Goal: Transaction & Acquisition: Purchase product/service

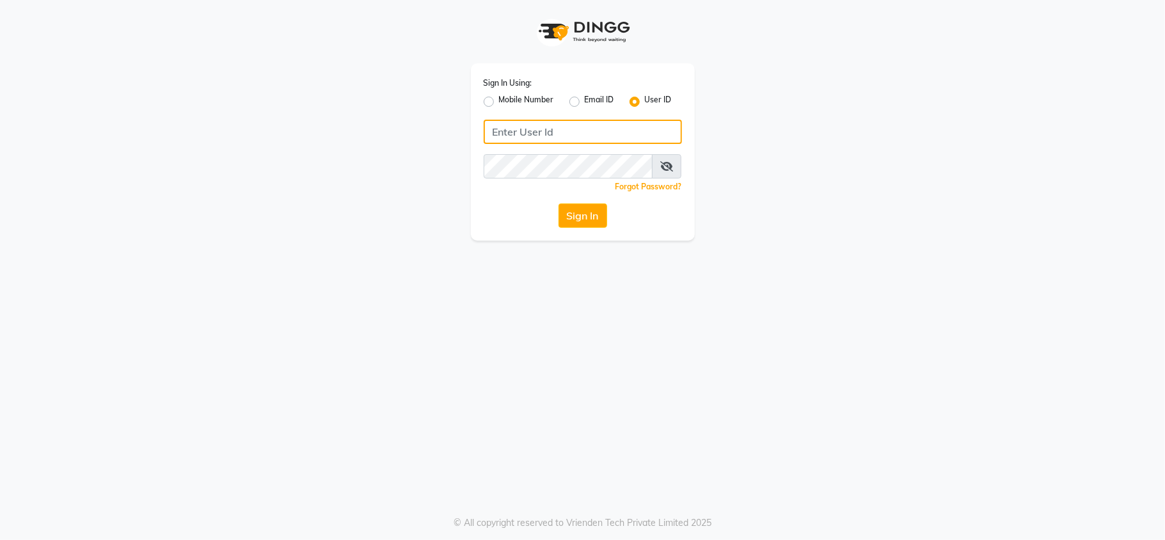
click at [551, 125] on input "Username" at bounding box center [583, 132] width 198 height 24
type input "rozyssalon"
click at [553, 271] on div "Sign In Using: Mobile Number Email ID User ID rozyssalon Remember me Forgot Pas…" at bounding box center [582, 270] width 1165 height 540
click at [587, 216] on button "Sign In" at bounding box center [583, 215] width 49 height 24
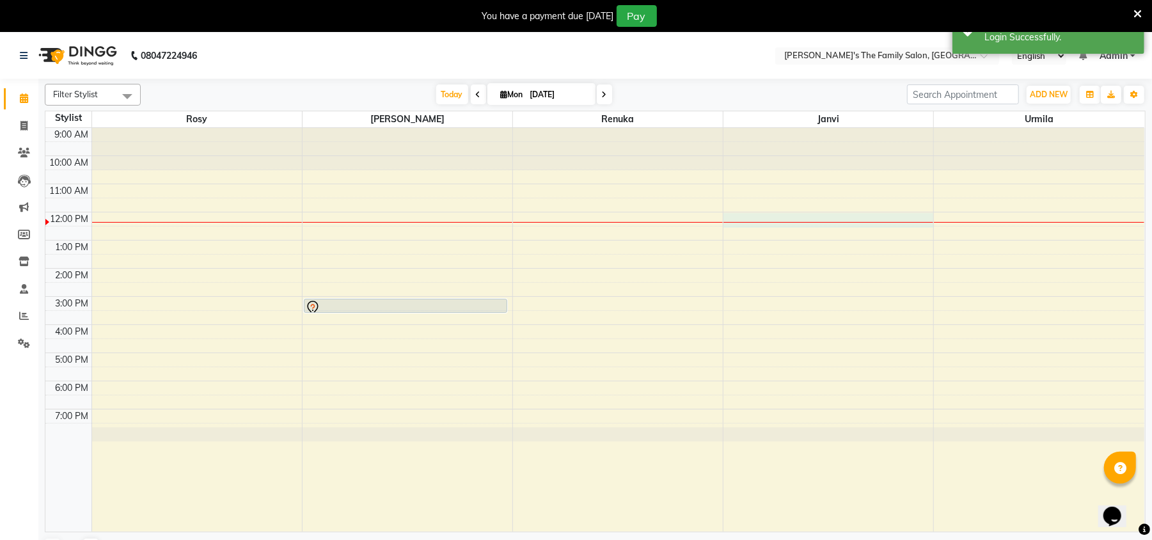
click at [807, 215] on div "9:00 AM 10:00 AM 11:00 AM 12:00 PM 1:00 PM 2:00 PM 3:00 PM 4:00 PM 5:00 PM 6:00…" at bounding box center [594, 330] width 1099 height 404
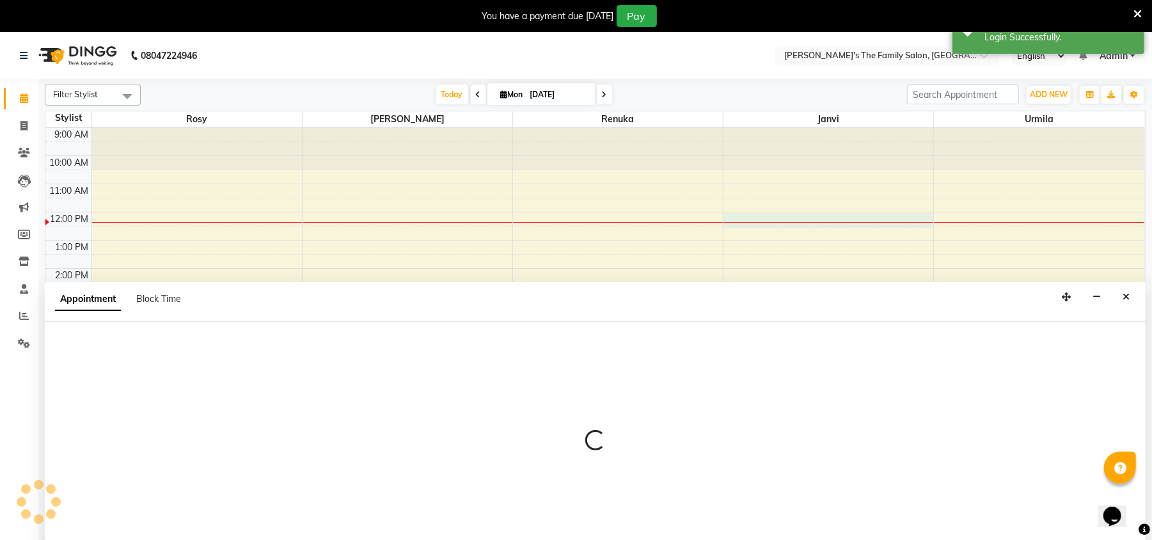
select select "50503"
select select "tentative"
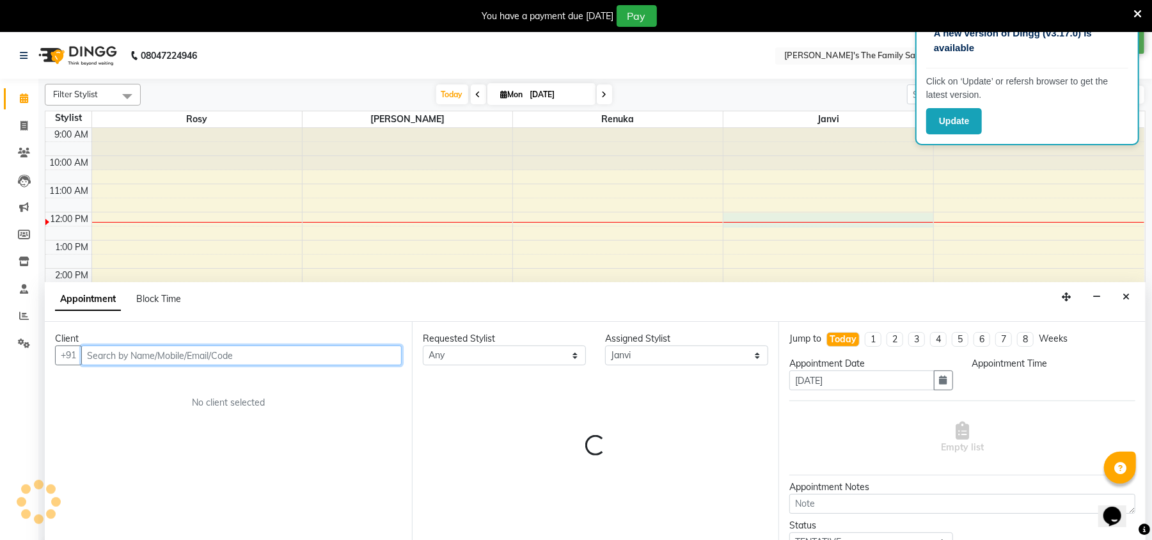
scroll to position [32, 0]
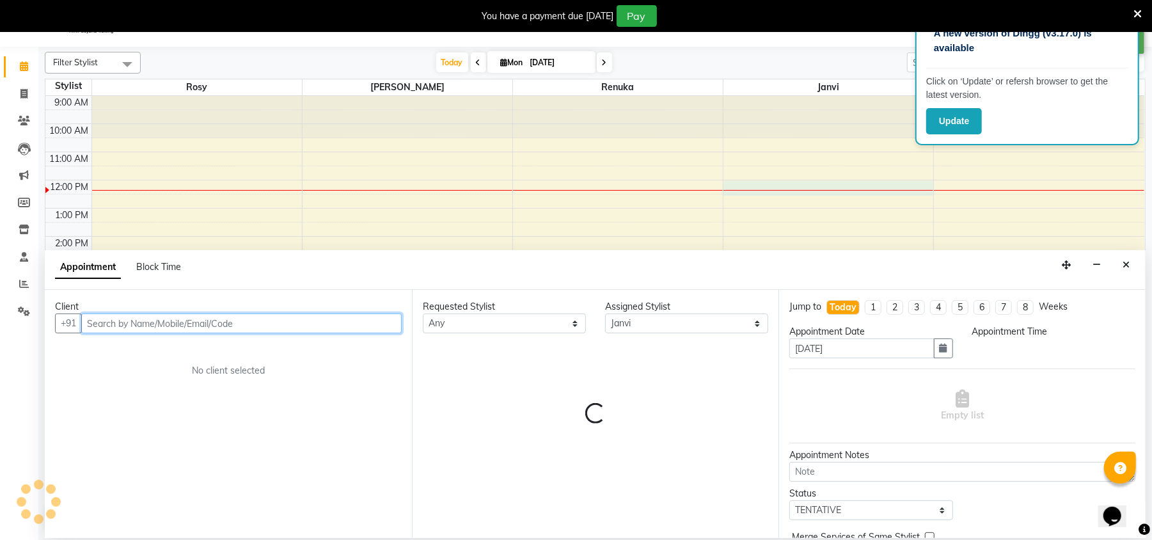
select select "720"
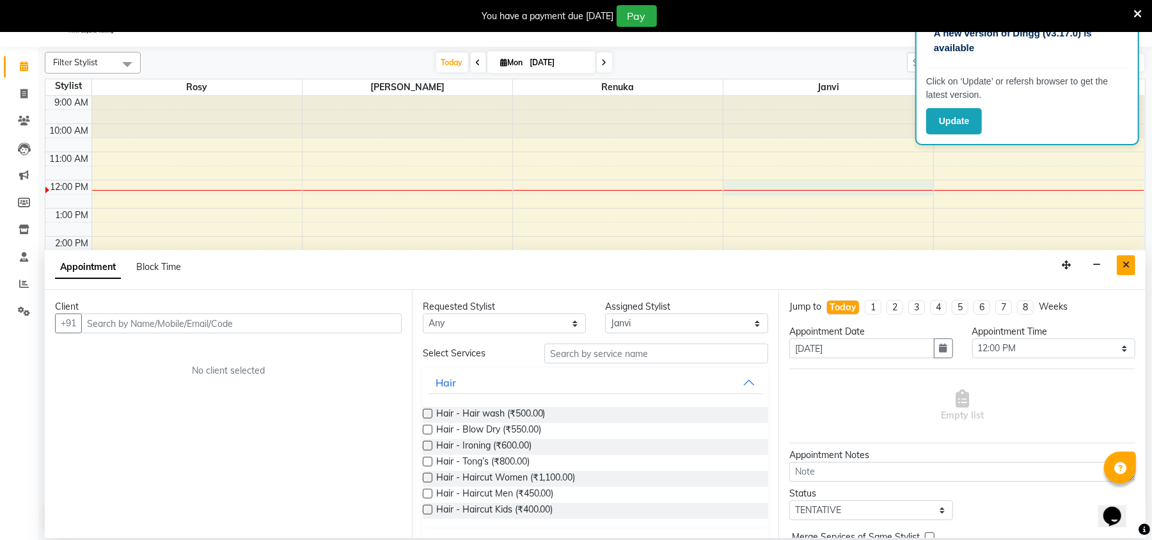
click at [1130, 271] on button "Close" at bounding box center [1126, 265] width 19 height 20
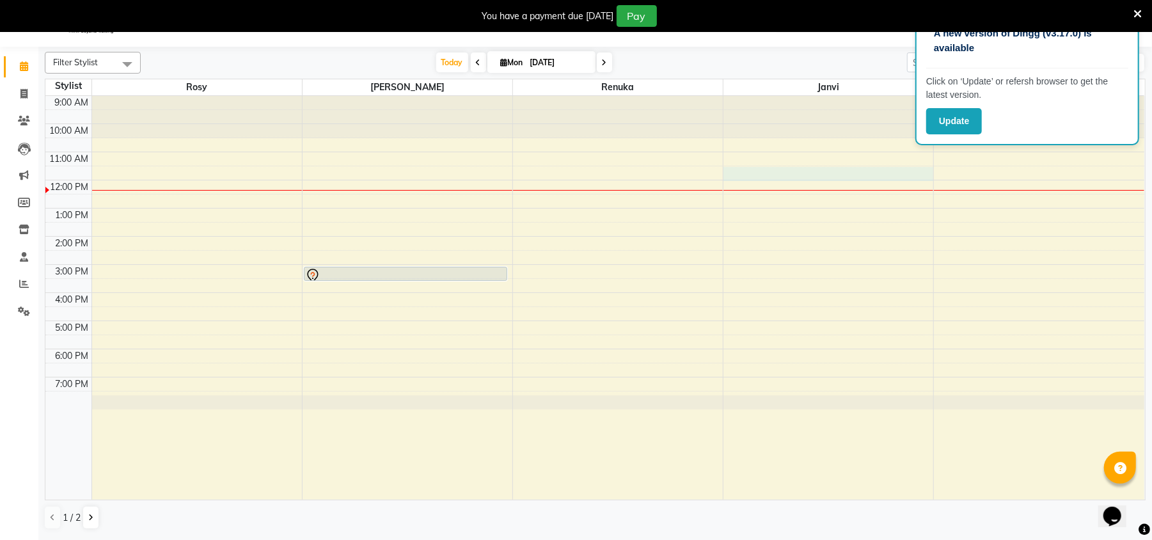
click at [865, 170] on div "9:00 AM 10:00 AM 11:00 AM 12:00 PM 1:00 PM 2:00 PM 3:00 PM 4:00 PM 5:00 PM 6:00…" at bounding box center [594, 298] width 1099 height 404
select select "50503"
select select "690"
select select "tentative"
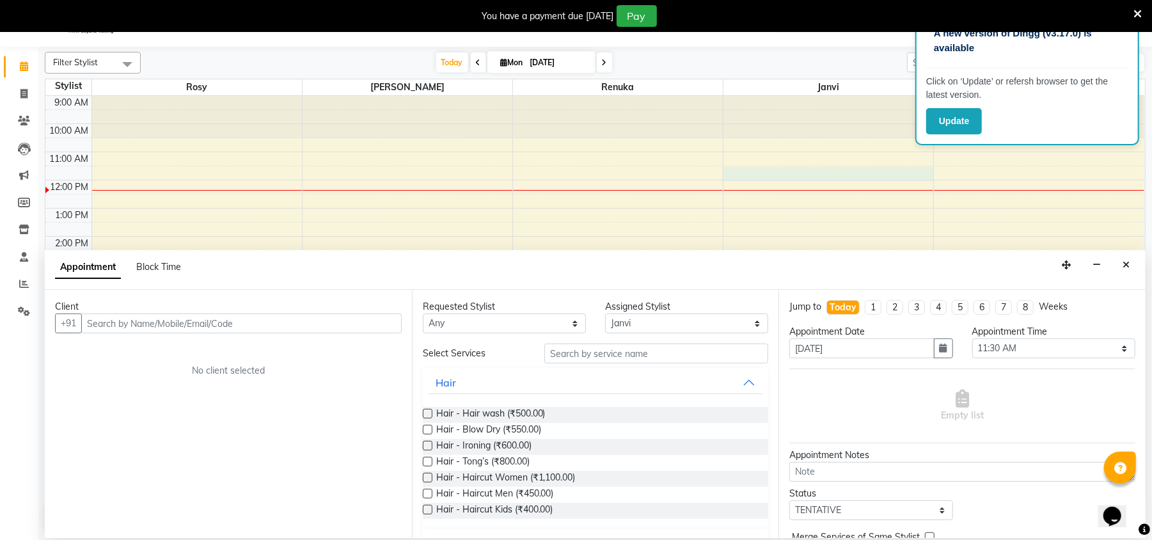
click at [246, 316] on input "text" at bounding box center [241, 324] width 321 height 20
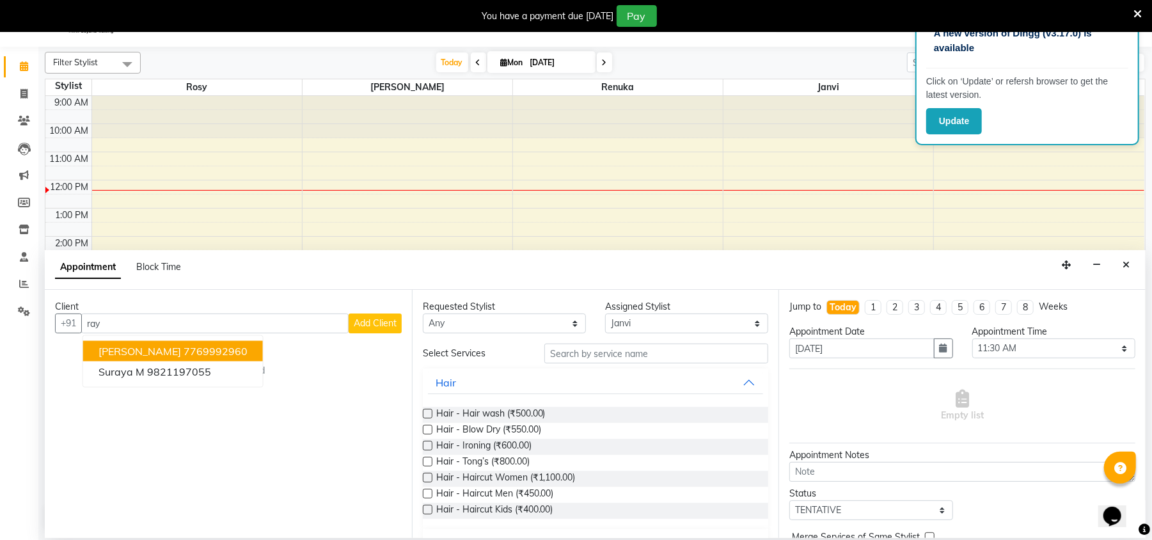
click at [157, 343] on button "rayika k 7769992960" at bounding box center [173, 351] width 180 height 20
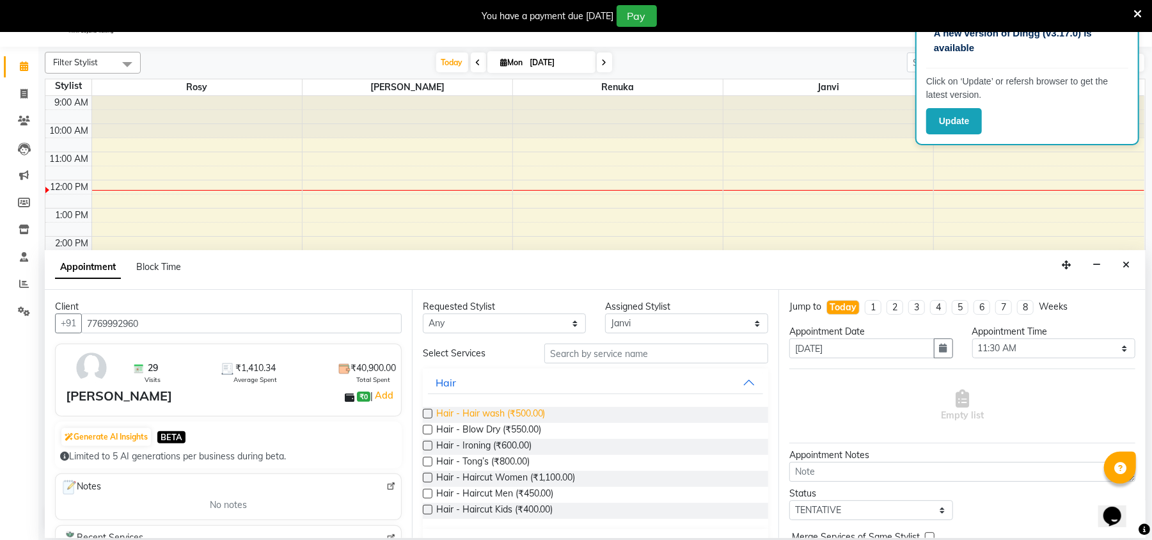
type input "7769992960"
click at [466, 411] on span "Hair - Hair wash (₹500.00)" at bounding box center [490, 415] width 109 height 16
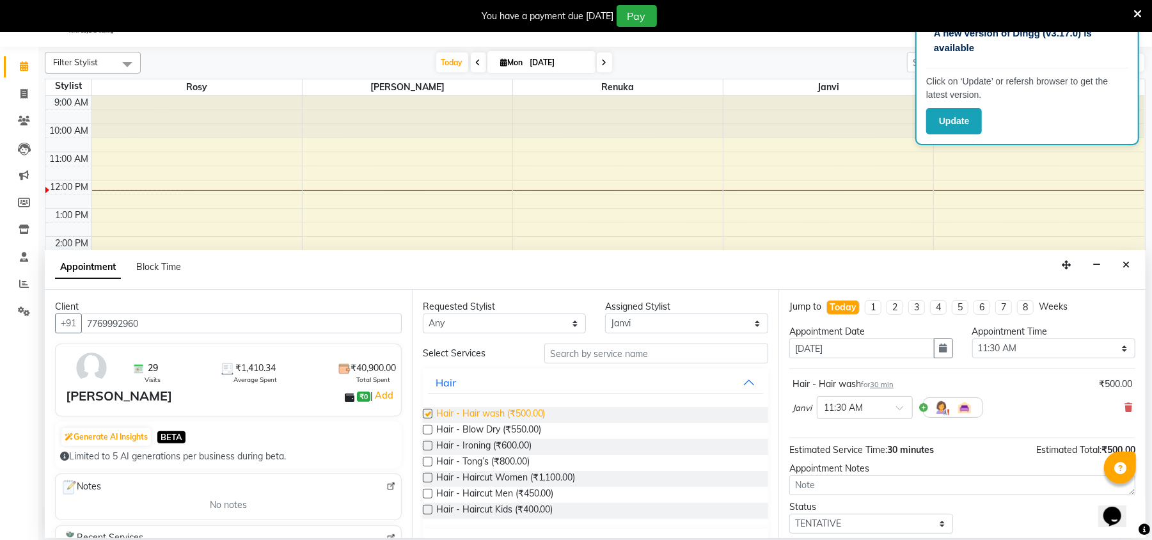
checkbox input "false"
click at [627, 356] on input "text" at bounding box center [656, 354] width 224 height 20
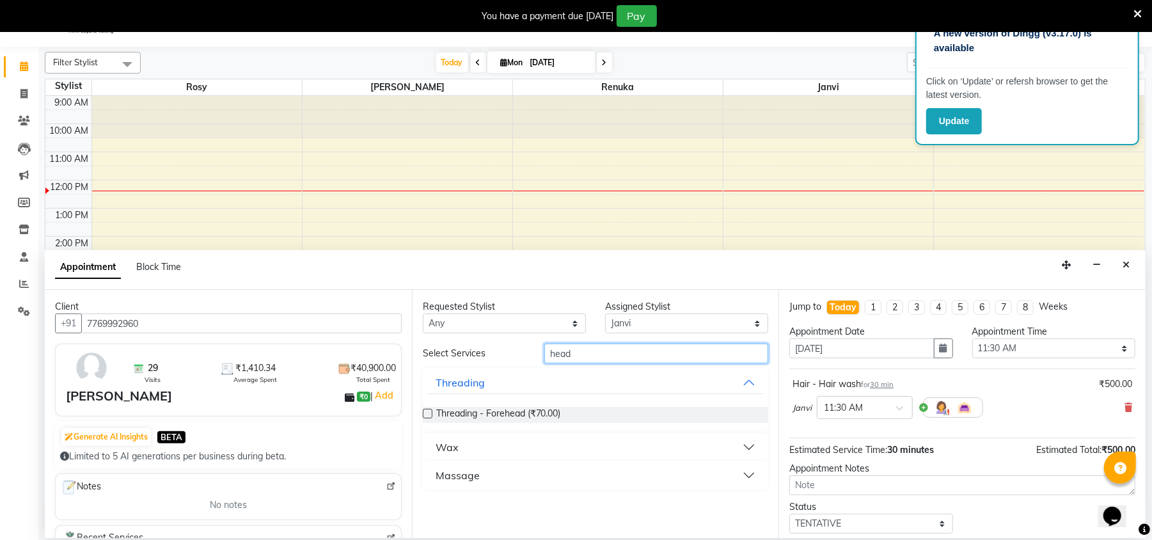
type input "head"
click at [748, 476] on button "Massage" at bounding box center [596, 475] width 336 height 23
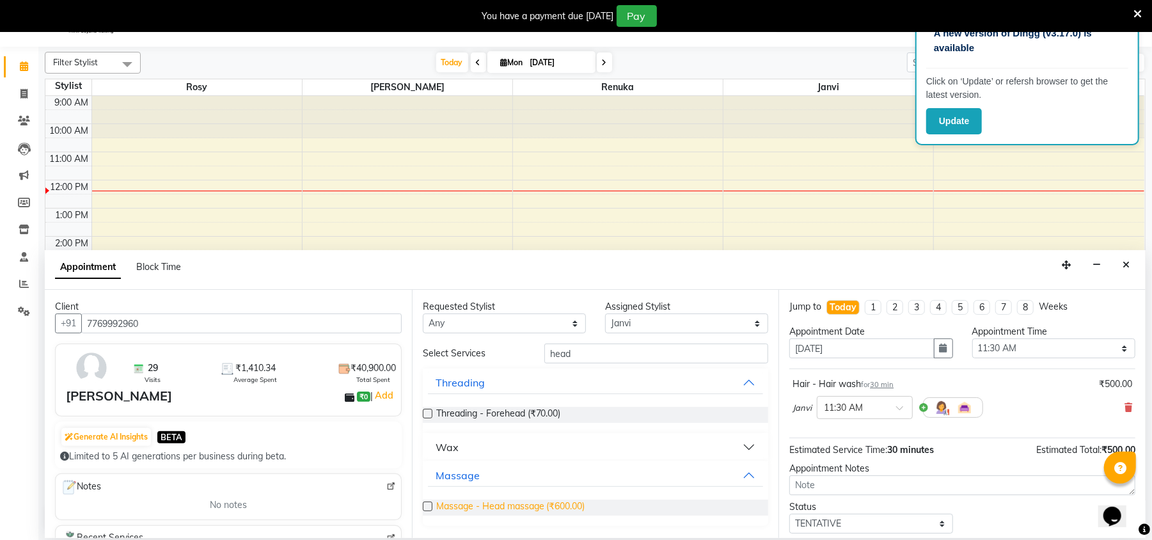
click at [533, 504] on span "Massage - Head massage (₹600.00)" at bounding box center [510, 508] width 149 height 16
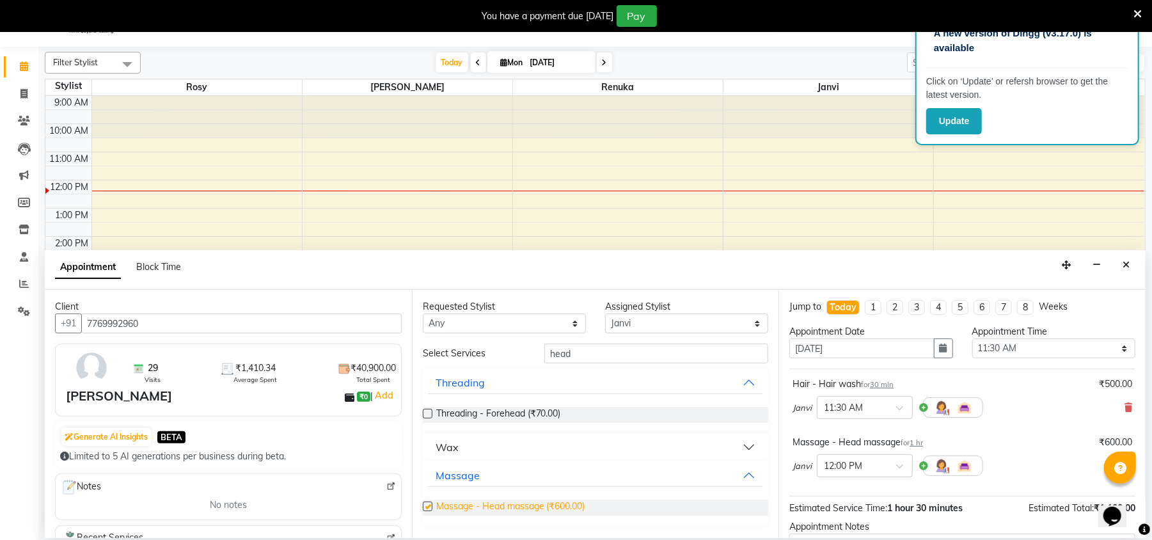
checkbox input "false"
click at [1134, 493] on div "Opens Chat This icon Opens the chat window." at bounding box center [1118, 493] width 31 height 0
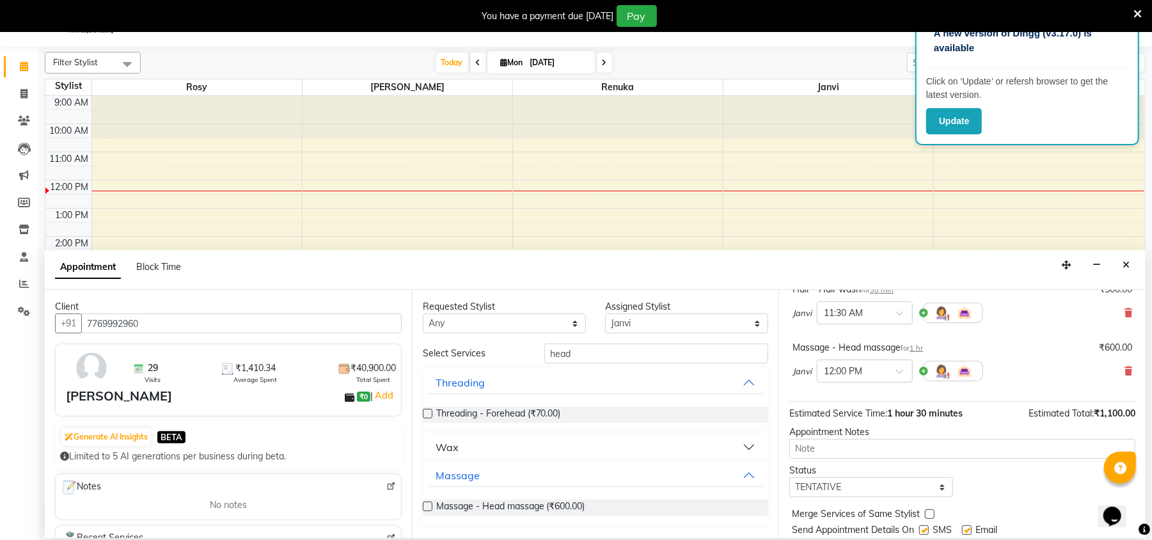
scroll to position [136, 0]
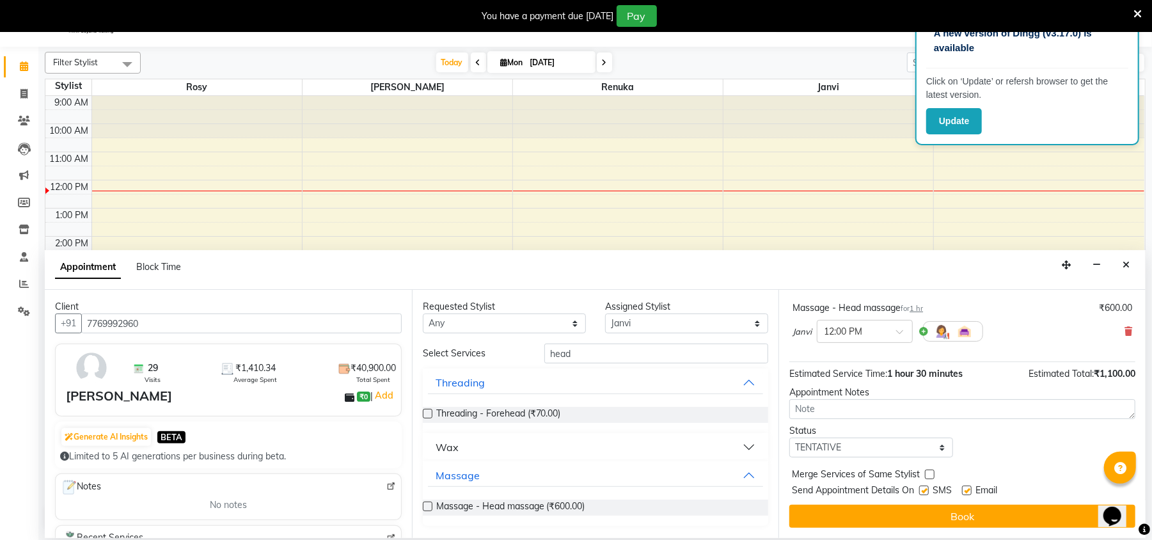
click at [967, 495] on label at bounding box center [967, 491] width 10 height 10
click at [967, 495] on input "checkbox" at bounding box center [966, 492] width 8 height 8
checkbox input "false"
click at [927, 494] on label at bounding box center [924, 491] width 10 height 10
click at [927, 494] on input "checkbox" at bounding box center [923, 492] width 8 height 8
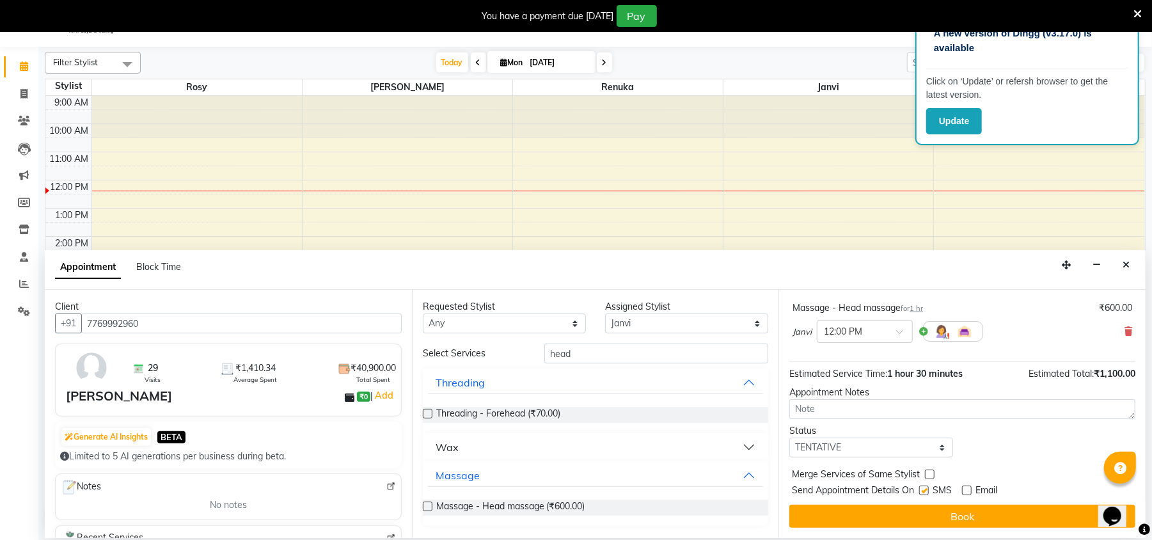
checkbox input "false"
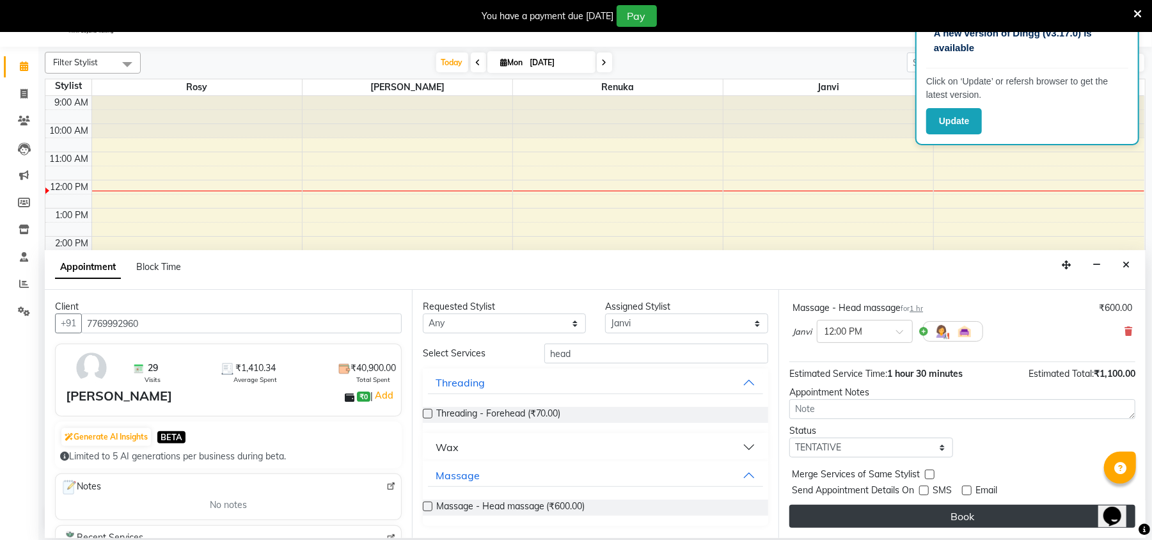
click at [942, 508] on button "Book" at bounding box center [963, 516] width 346 height 23
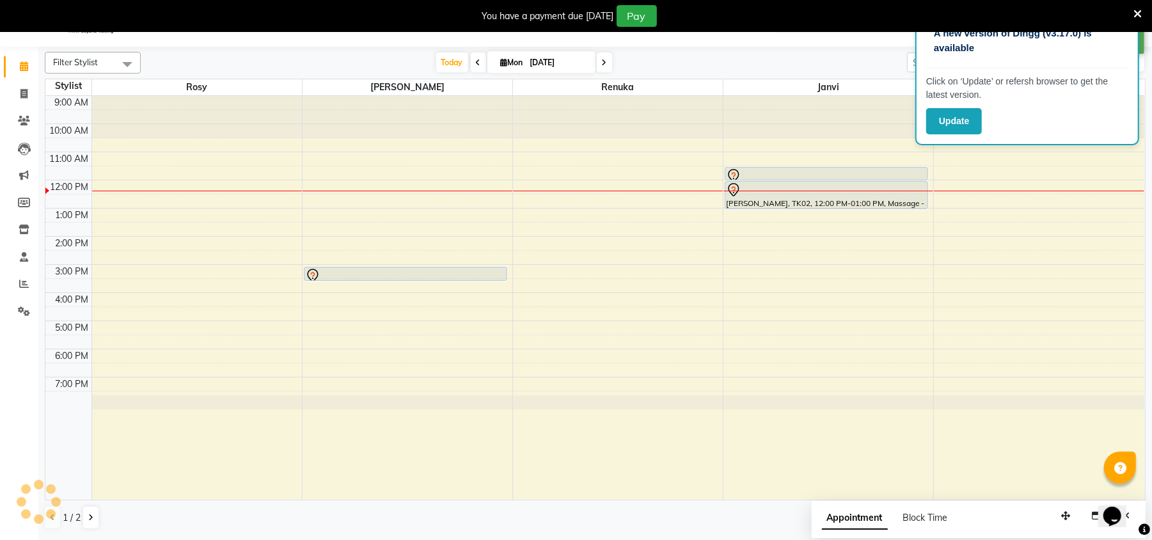
scroll to position [0, 0]
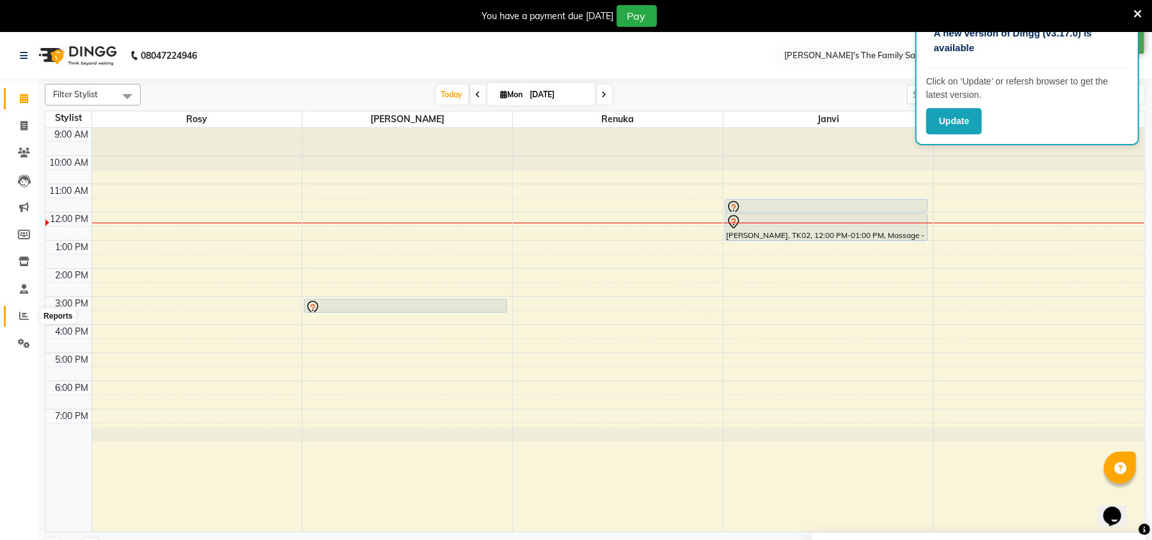
click at [18, 314] on span at bounding box center [24, 316] width 22 height 15
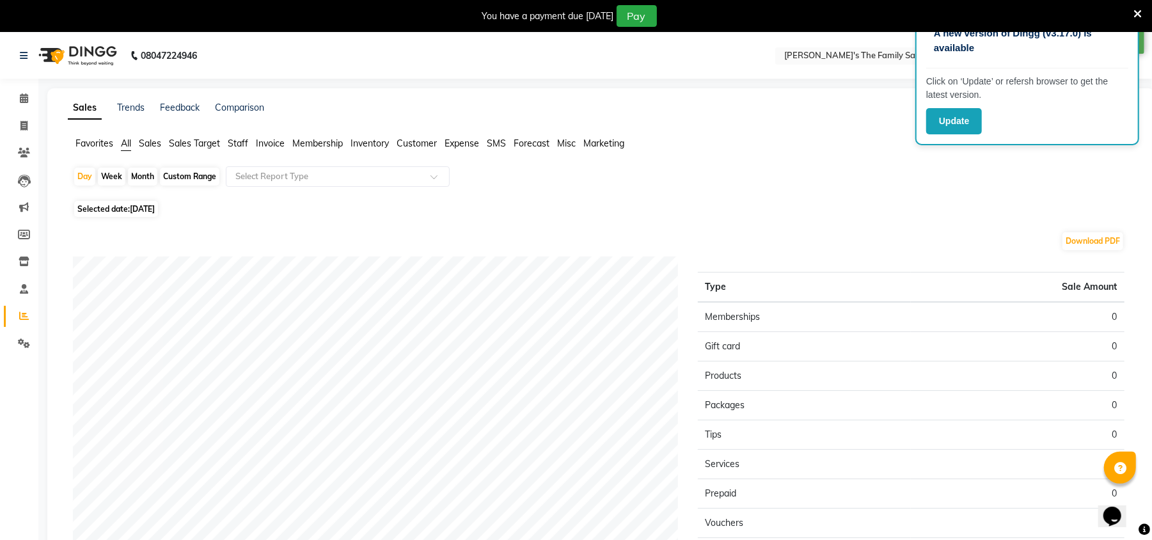
click at [147, 175] on div "Month" at bounding box center [142, 177] width 29 height 18
select select "9"
select select "2025"
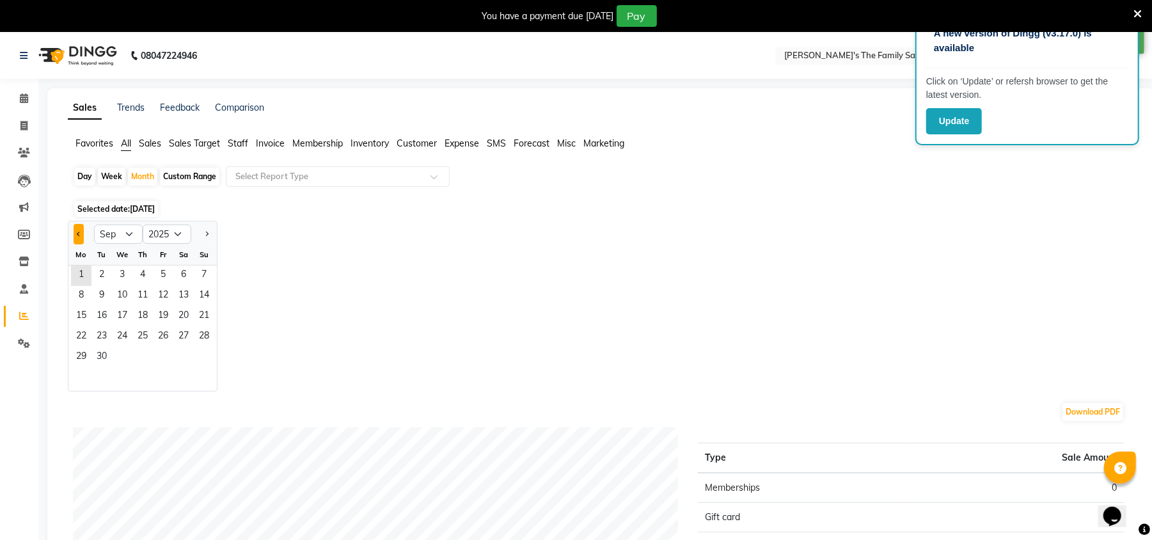
click at [77, 237] on button "Previous month" at bounding box center [79, 234] width 10 height 20
select select "8"
click at [159, 275] on span "1" at bounding box center [163, 276] width 20 height 20
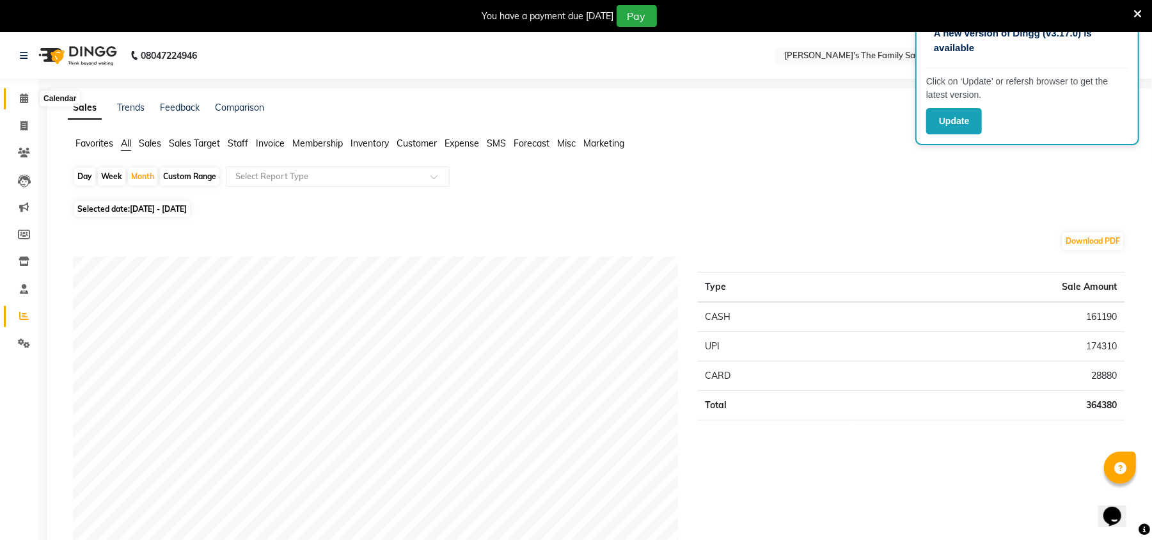
click at [20, 95] on icon at bounding box center [24, 98] width 8 height 10
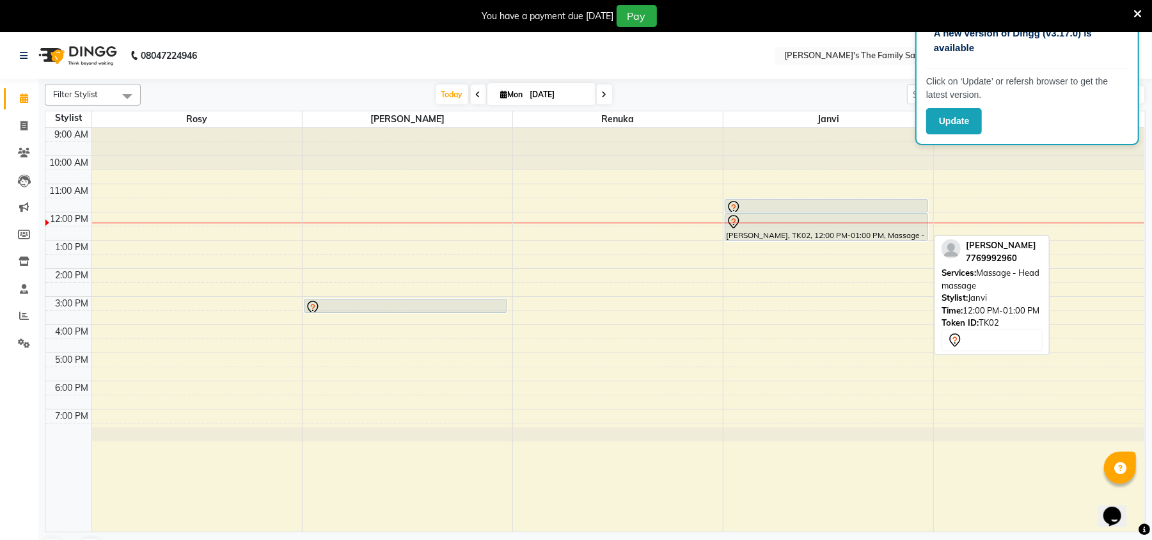
click at [863, 226] on div at bounding box center [826, 221] width 201 height 15
select select "7"
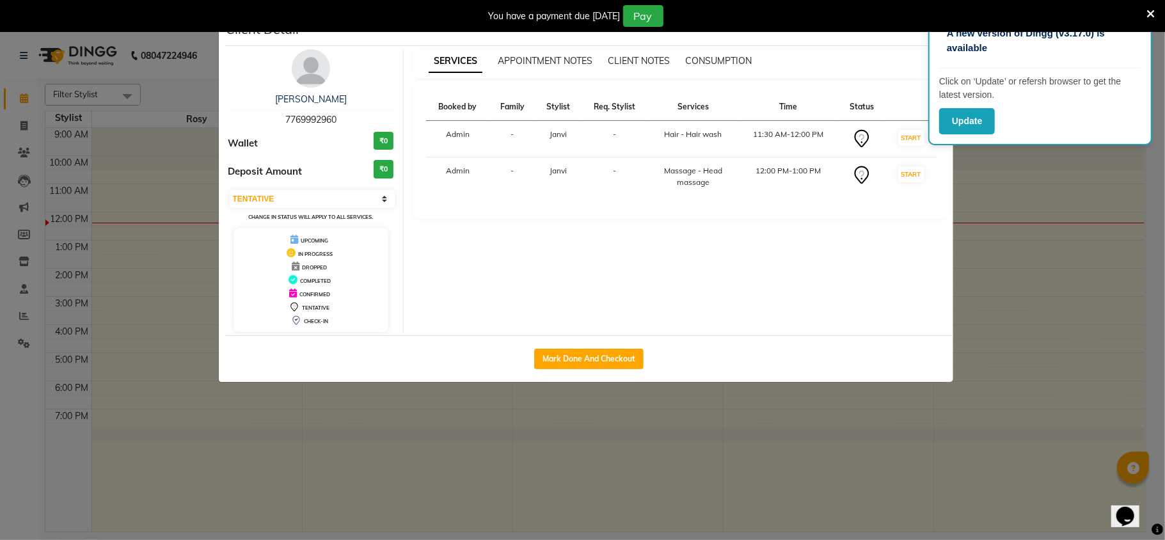
click at [862, 31] on div "You have a payment due today Pay" at bounding box center [582, 16] width 1165 height 32
click at [901, 37] on div "Client Detail" at bounding box center [589, 33] width 728 height 28
click at [159, 70] on ngb-modal-window "Client Detail rayika k 7769992960 Wallet ₹0 Deposit Amount ₹0 Select IN SERVICE…" at bounding box center [582, 270] width 1165 height 540
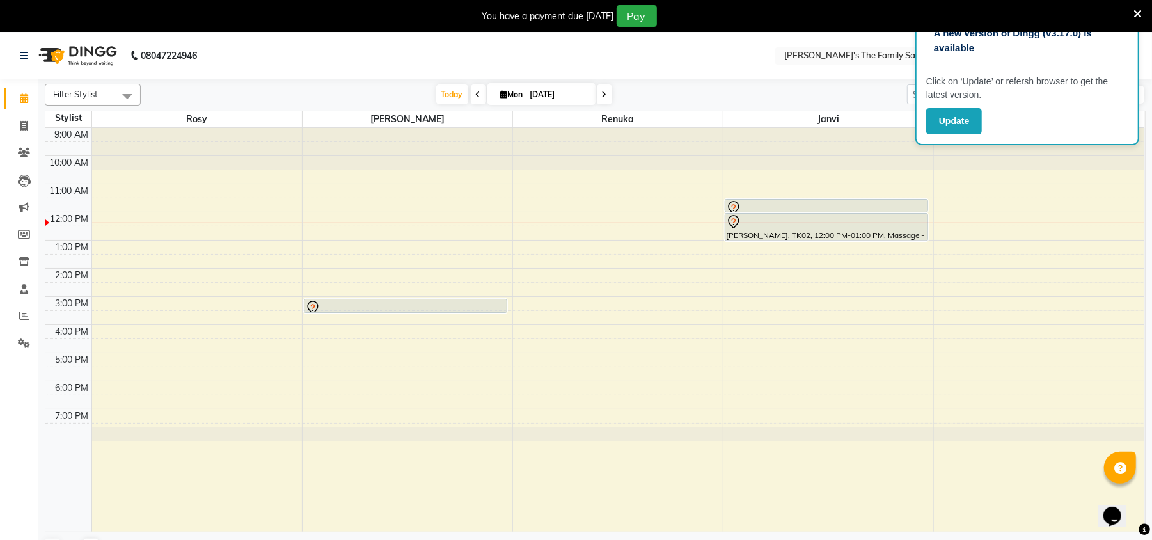
click at [1136, 11] on icon at bounding box center [1138, 14] width 8 height 12
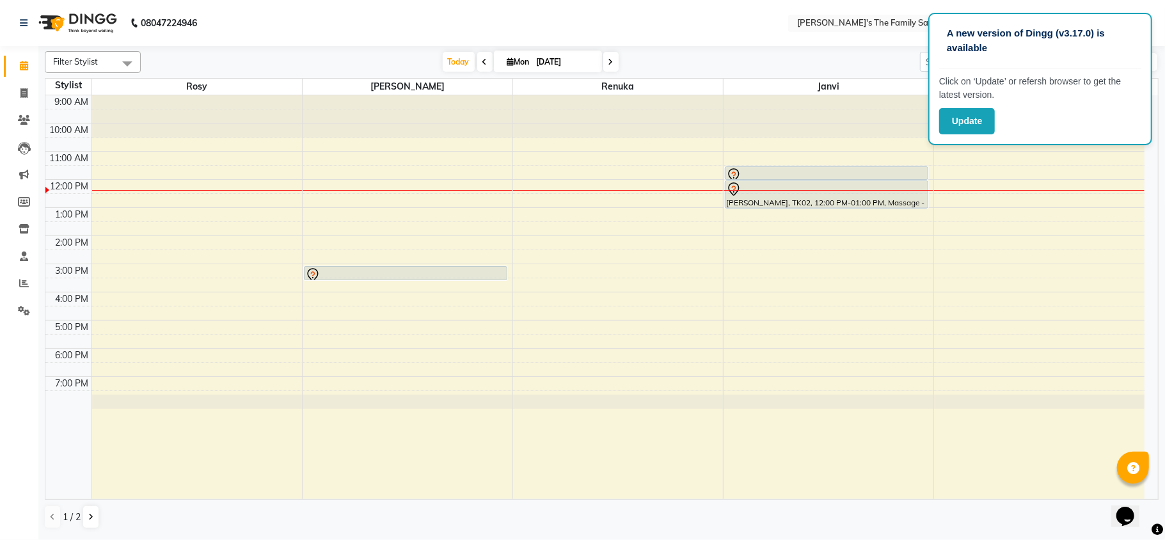
click at [1136, 11] on nav "08047224946 Select Location × Rozy's The Family Salon, Koregaon Park English EN…" at bounding box center [582, 23] width 1165 height 46
click at [836, 54] on div "Today Mon 01-09-2025" at bounding box center [530, 61] width 766 height 19
click at [1138, 36] on div "A new version of Dingg (v3.17.0) is available" at bounding box center [1040, 46] width 202 height 45
click at [797, 67] on div "Today Mon 01-09-2025" at bounding box center [530, 61] width 766 height 19
click at [482, 58] on span at bounding box center [484, 62] width 15 height 20
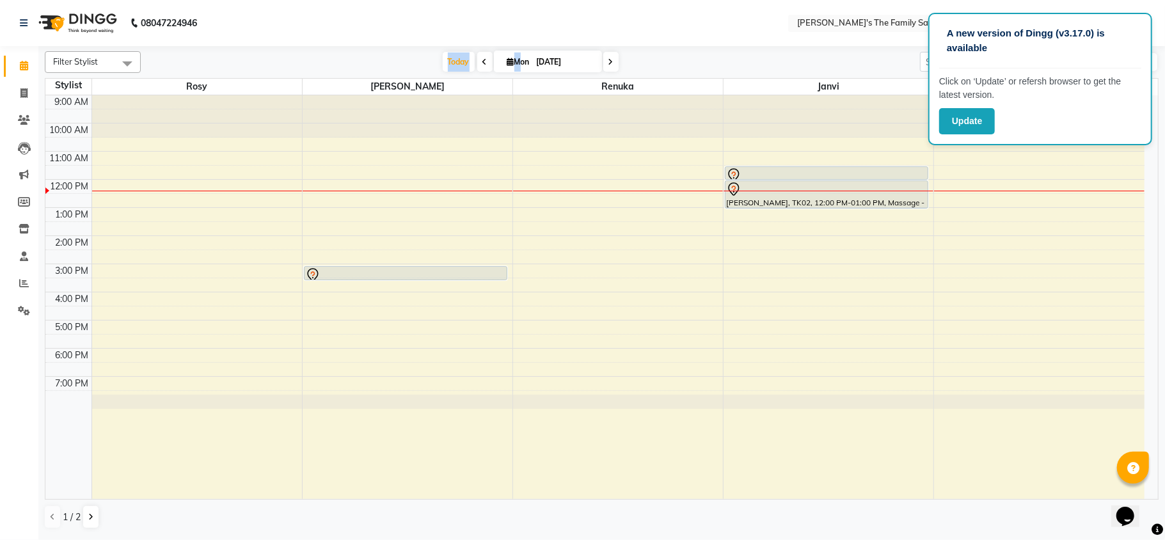
click at [482, 58] on div "Today Mon 31-08-2025" at bounding box center [530, 61] width 766 height 19
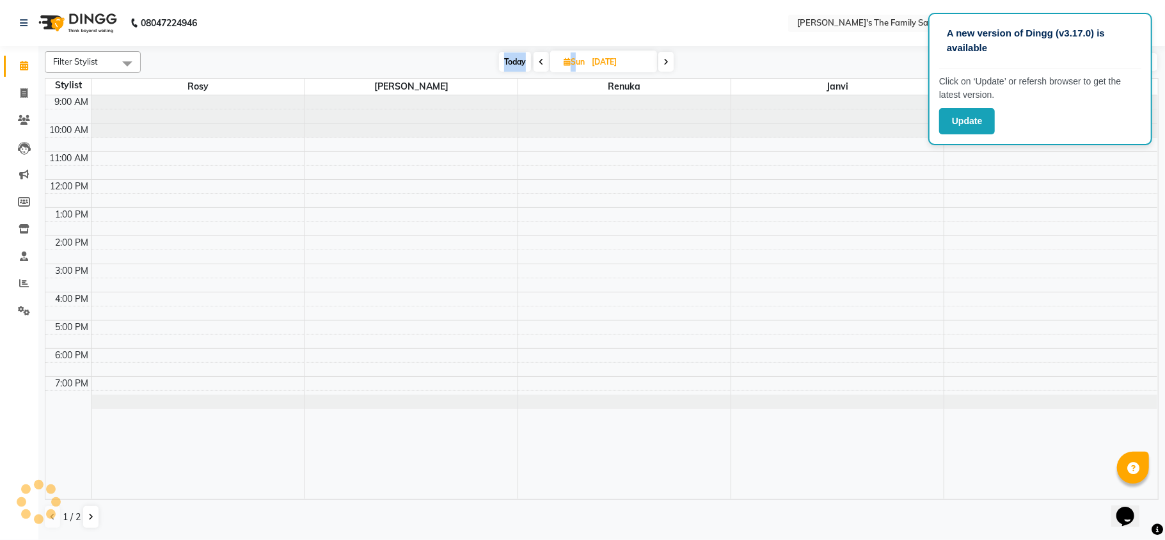
click at [482, 58] on div "Today Sun 31-08-2025" at bounding box center [586, 61] width 878 height 19
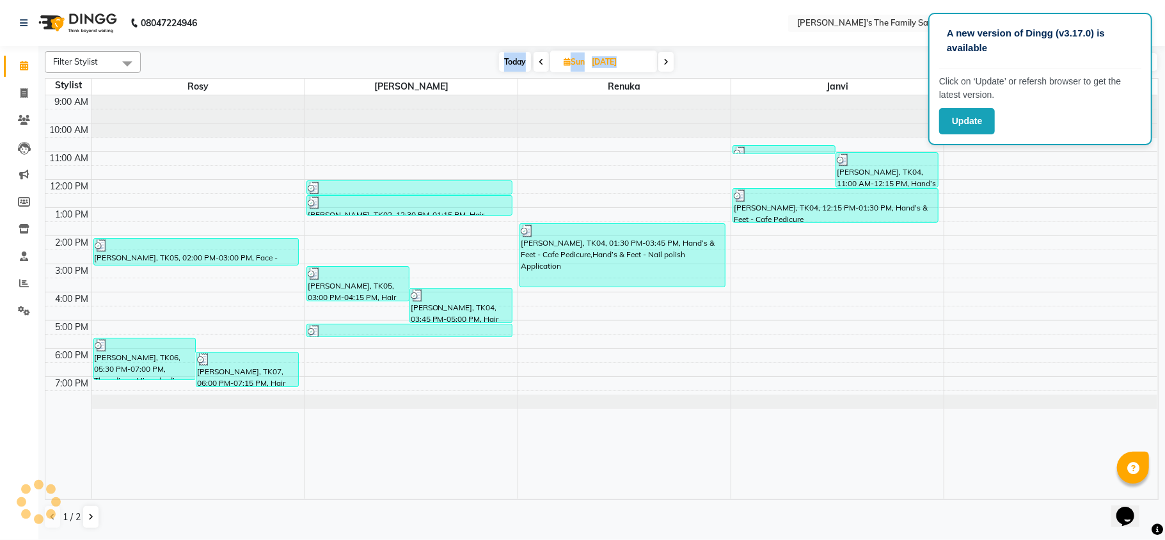
click at [482, 58] on div "Today Sun 31-08-2025" at bounding box center [586, 61] width 878 height 19
click at [540, 59] on icon at bounding box center [541, 62] width 5 height 8
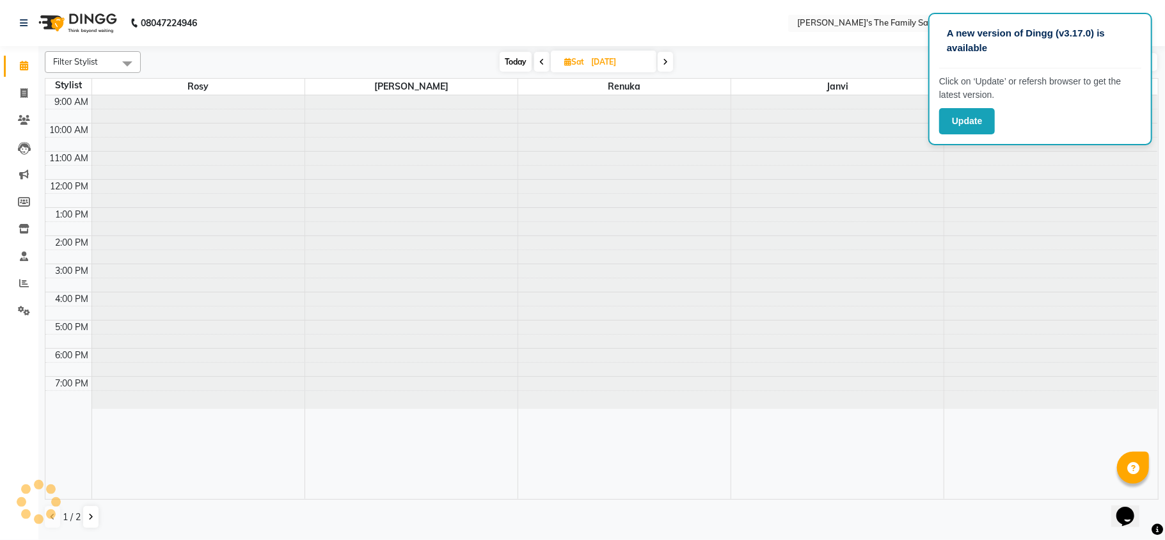
click at [540, 59] on icon at bounding box center [541, 62] width 5 height 8
click at [540, 59] on icon at bounding box center [539, 62] width 5 height 8
click at [540, 59] on icon at bounding box center [541, 62] width 5 height 8
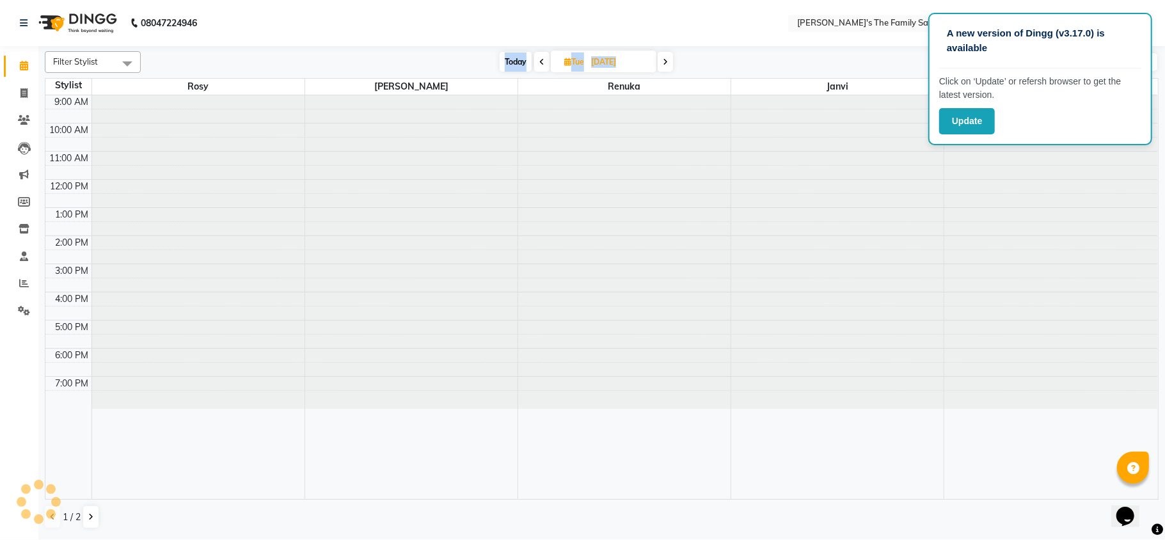
click at [540, 59] on icon at bounding box center [541, 62] width 5 height 8
click at [541, 59] on icon at bounding box center [543, 62] width 5 height 8
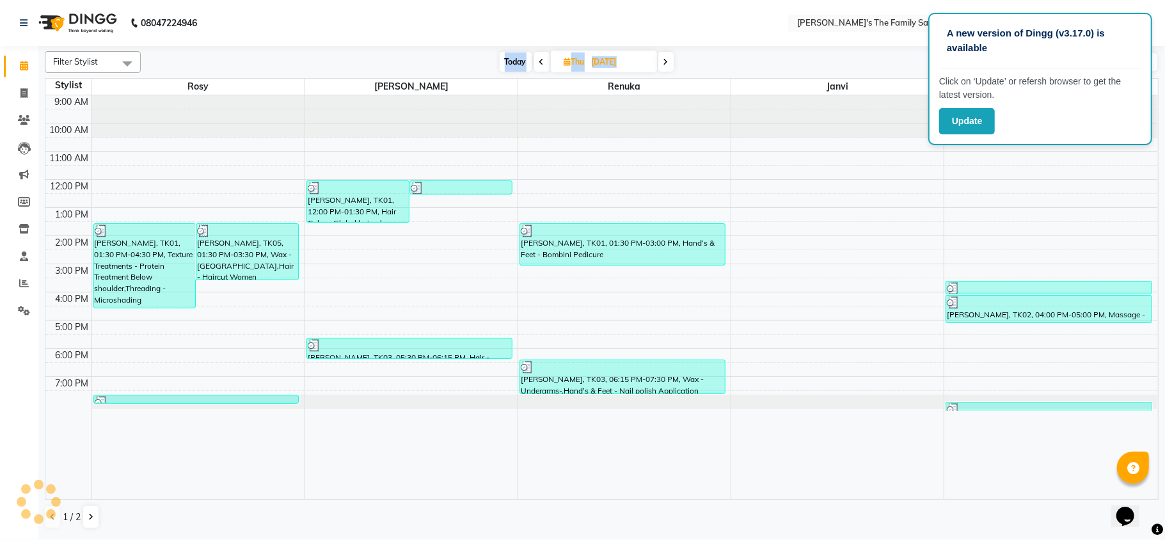
click at [540, 59] on icon at bounding box center [541, 62] width 5 height 8
type input "[DATE]"
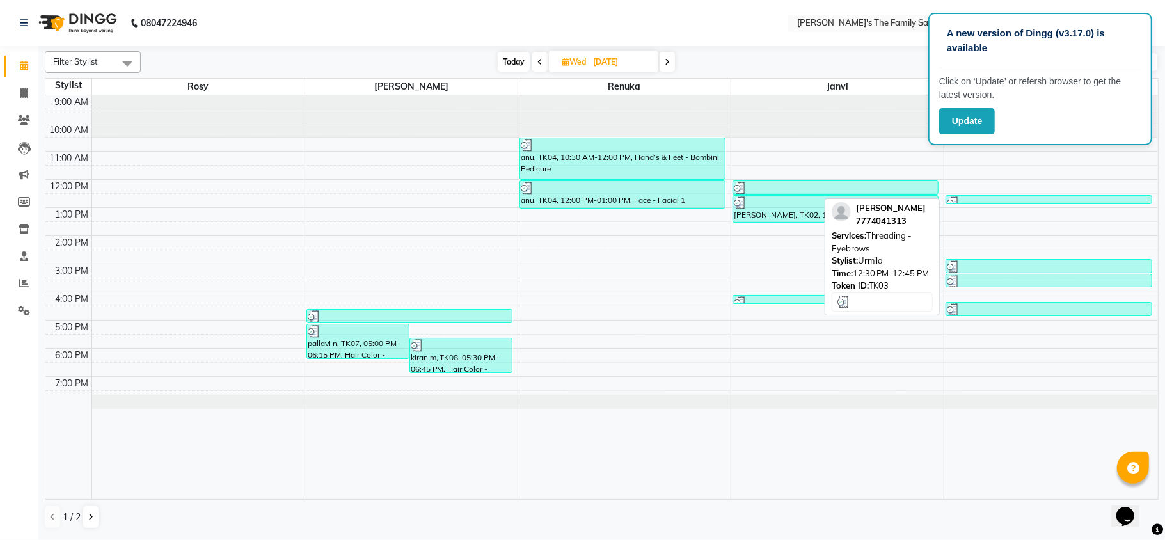
click at [978, 198] on div at bounding box center [1048, 202] width 203 height 13
select select "3"
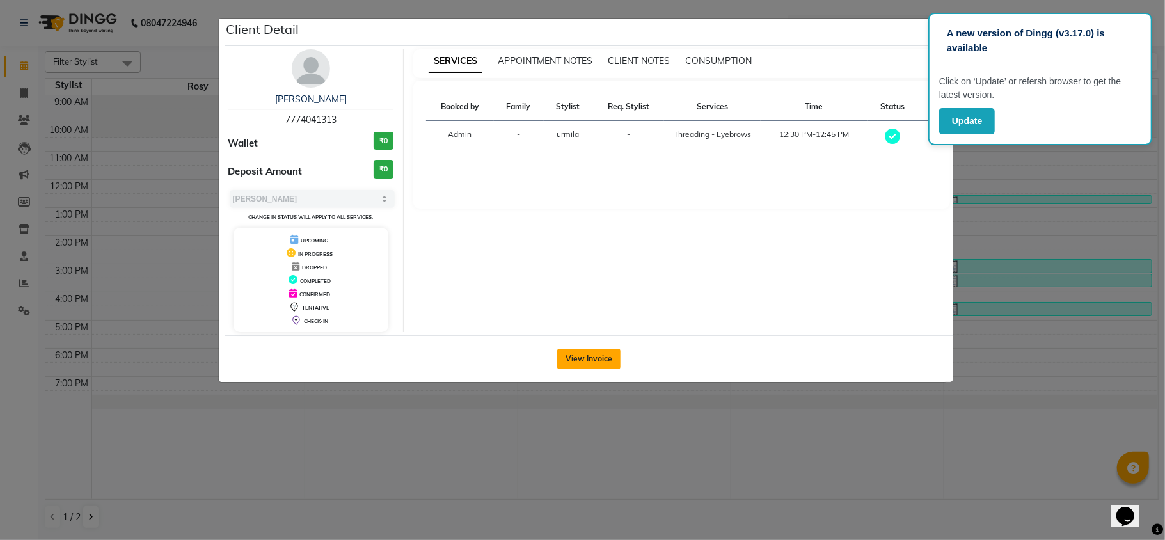
click at [605, 354] on button "View Invoice" at bounding box center [588, 359] width 63 height 20
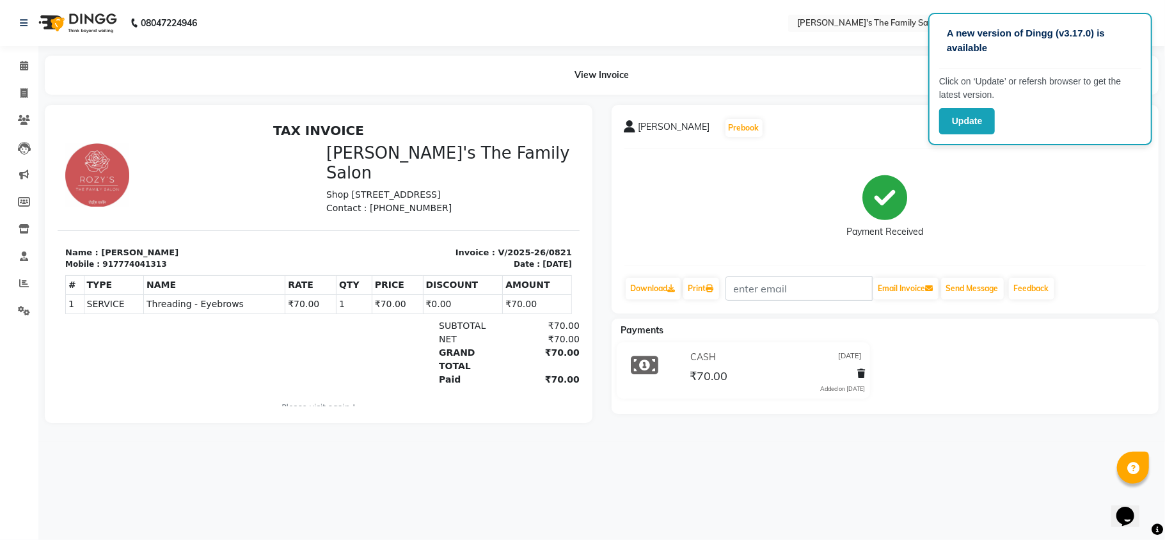
click at [1124, 187] on div "Payment Received" at bounding box center [885, 207] width 522 height 96
click at [973, 118] on button "Update" at bounding box center [967, 121] width 56 height 26
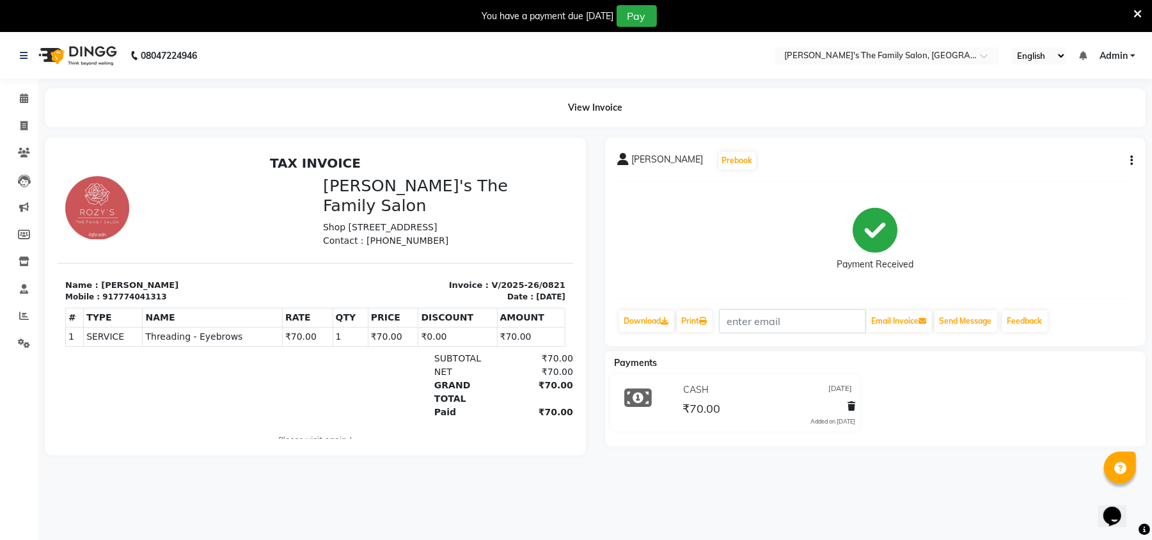
click at [1134, 155] on div "[PERSON_NAME] Prebook Payment Received Download Print Email Invoice Send Messag…" at bounding box center [875, 242] width 541 height 209
click at [1131, 161] on icon "button" at bounding box center [1132, 161] width 3 height 1
click at [1081, 157] on div "Edit Item Staff" at bounding box center [1068, 160] width 88 height 16
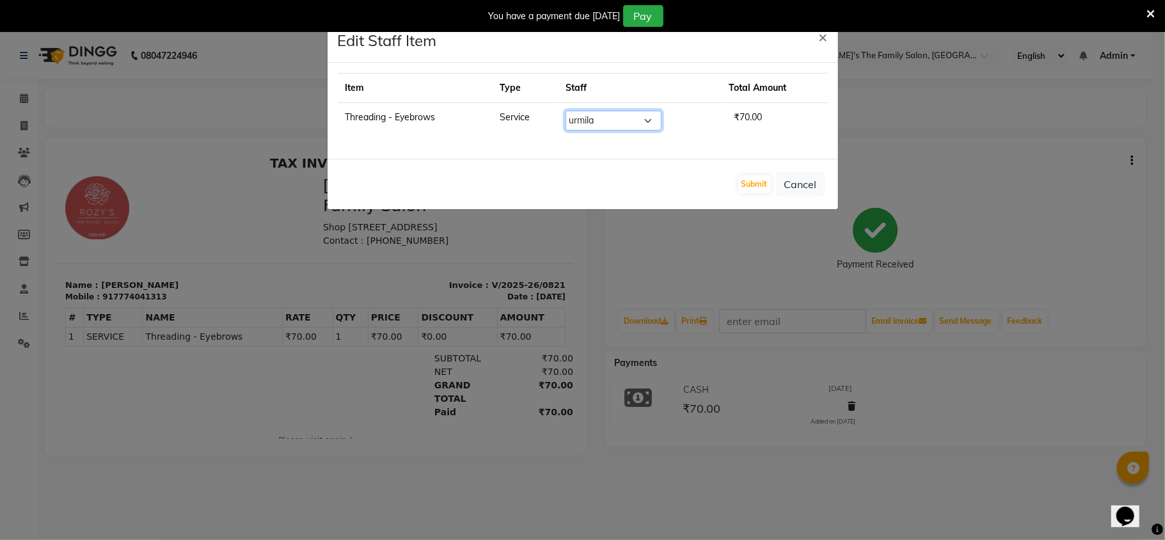
click at [619, 118] on select "Select [PERSON_NAME] [PERSON_NAME] Renuka Rosy [PERSON_NAME] [PERSON_NAME]" at bounding box center [614, 121] width 96 height 20
select select "50503"
click at [566, 111] on select "Select [PERSON_NAME] [PERSON_NAME] Renuka Rosy [PERSON_NAME] [PERSON_NAME]" at bounding box center [614, 121] width 96 height 20
click at [753, 183] on button "Submit" at bounding box center [754, 184] width 33 height 18
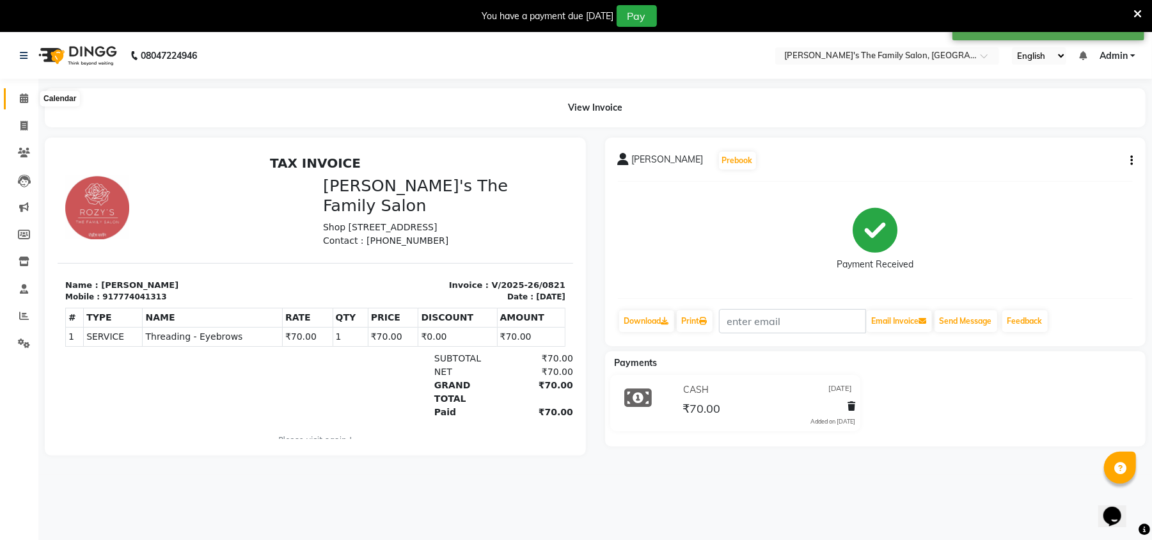
click at [20, 93] on icon at bounding box center [24, 98] width 8 height 10
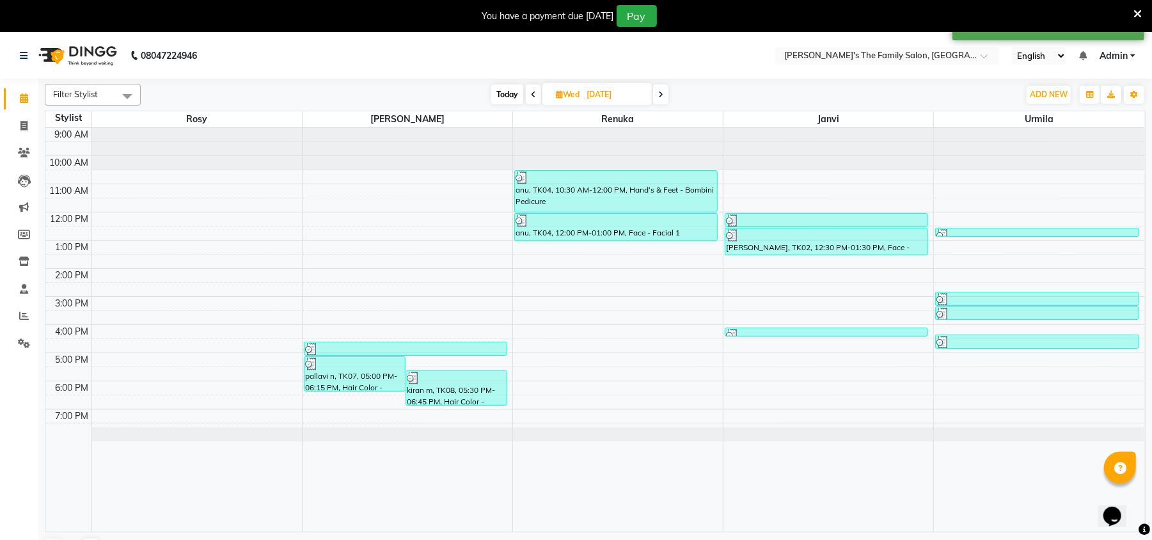
click at [528, 91] on span at bounding box center [533, 94] width 15 height 20
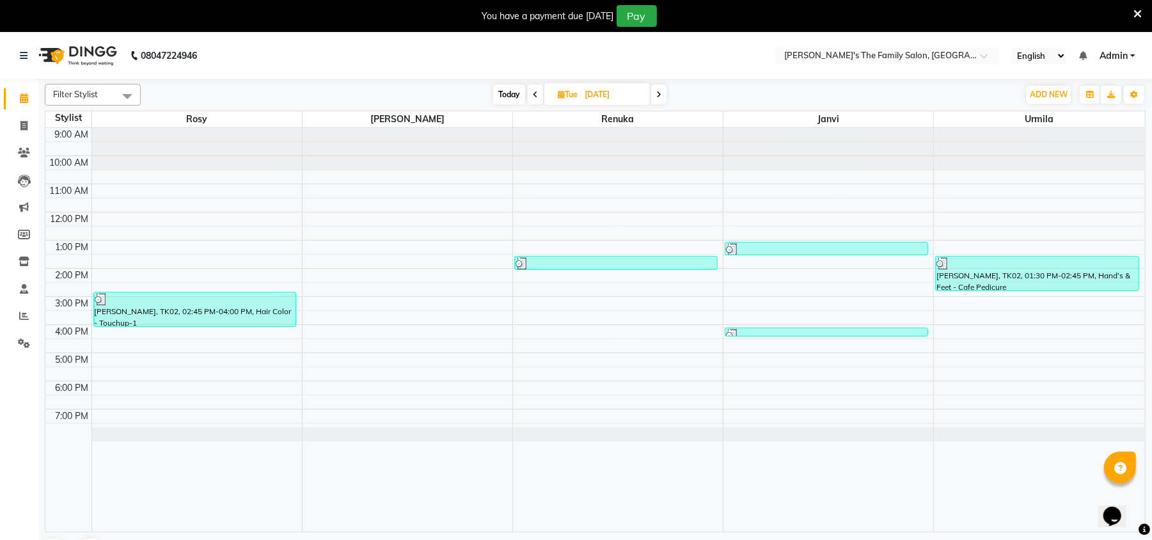
click at [536, 87] on span at bounding box center [535, 94] width 15 height 20
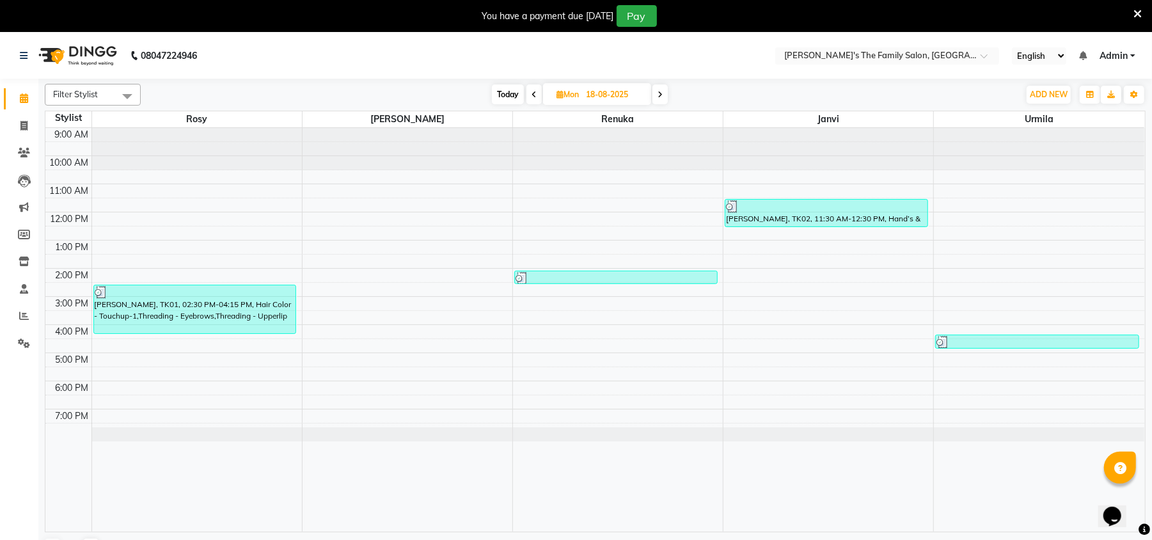
click at [536, 88] on span at bounding box center [534, 94] width 15 height 20
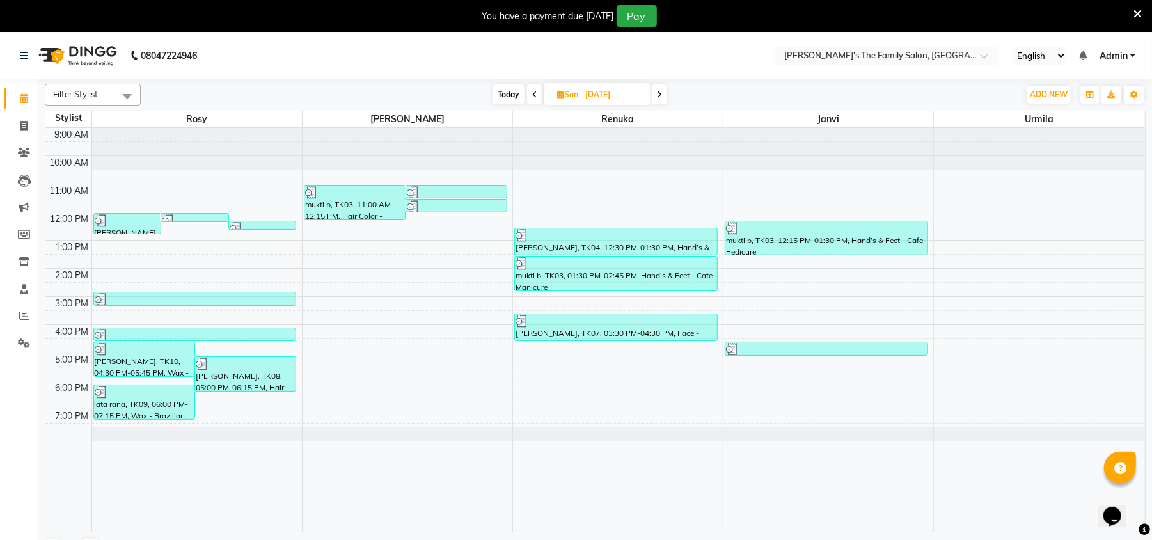
click at [661, 91] on icon at bounding box center [659, 95] width 5 height 8
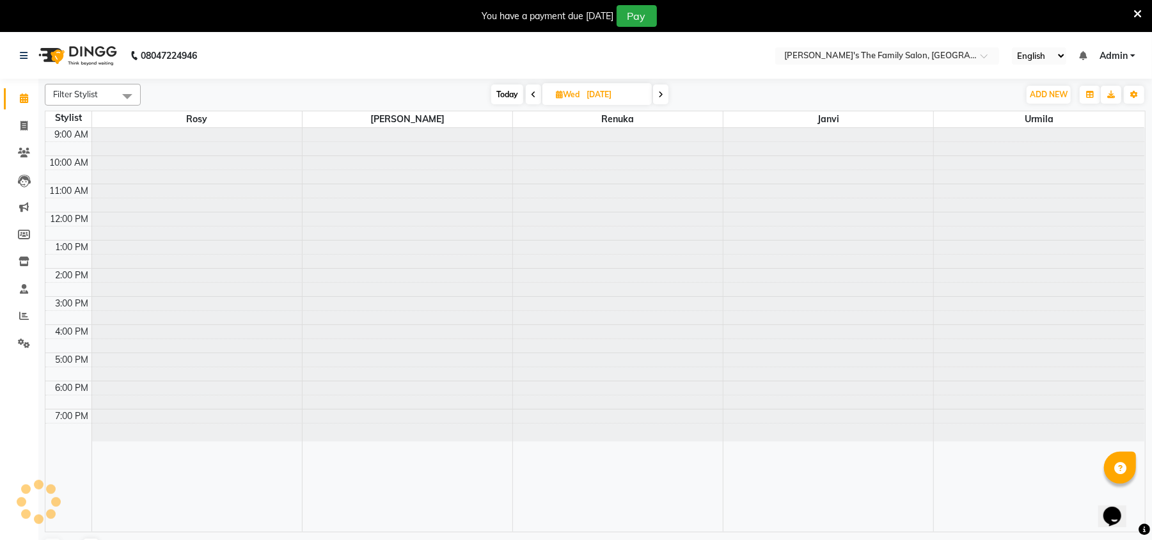
click at [661, 91] on icon at bounding box center [660, 95] width 5 height 8
click at [661, 90] on span at bounding box center [660, 94] width 15 height 20
click at [661, 91] on icon at bounding box center [658, 95] width 5 height 8
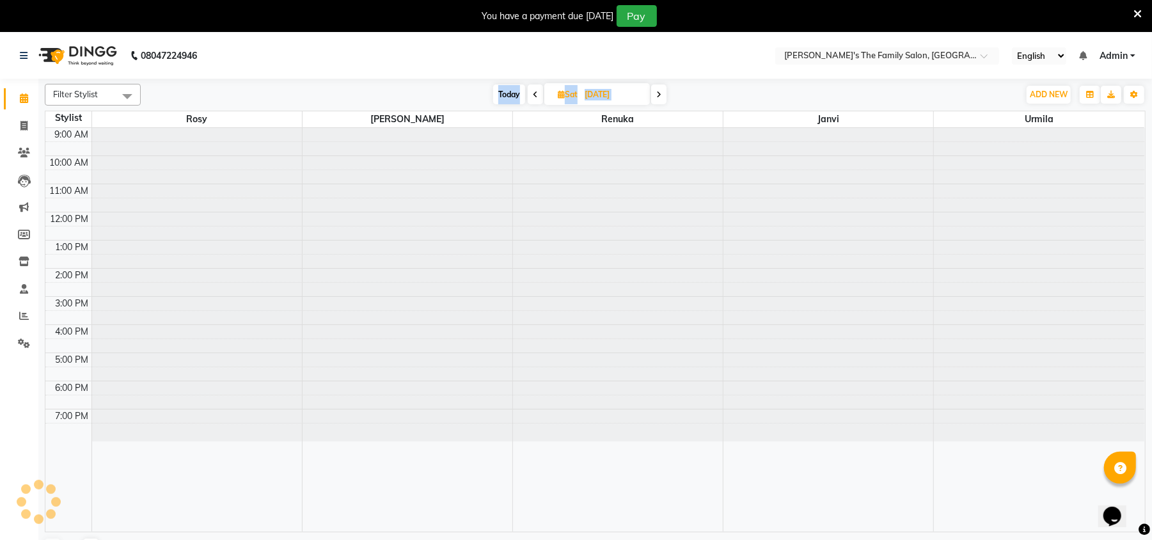
click at [661, 91] on icon at bounding box center [658, 95] width 5 height 8
click at [661, 90] on span at bounding box center [657, 94] width 15 height 20
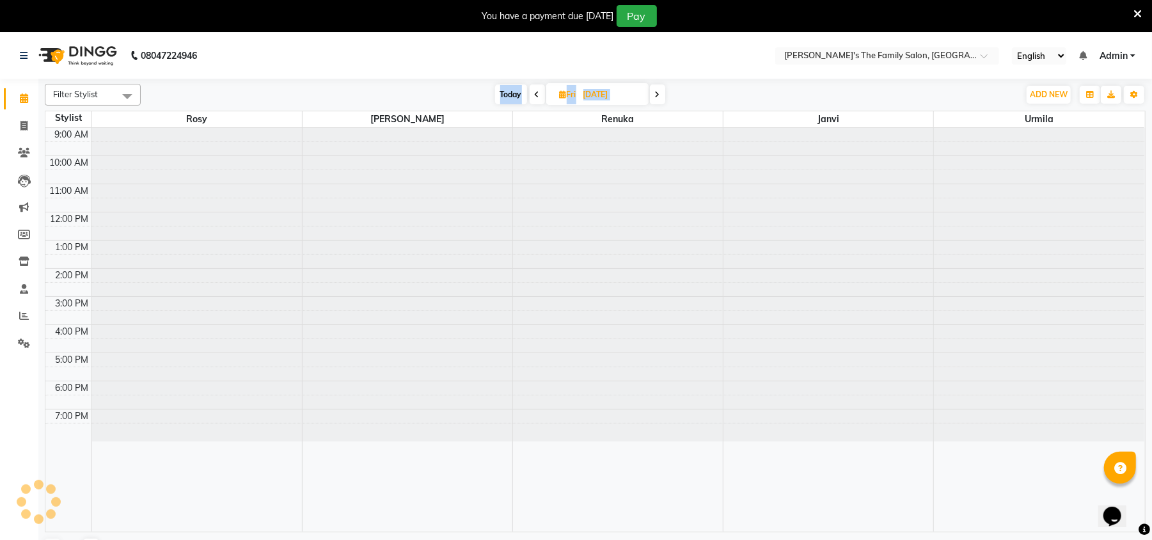
click at [660, 91] on icon at bounding box center [657, 95] width 5 height 8
click at [661, 91] on icon at bounding box center [659, 95] width 5 height 8
type input "[DATE]"
click at [661, 90] on div "[DATE] [DATE]" at bounding box center [580, 94] width 866 height 19
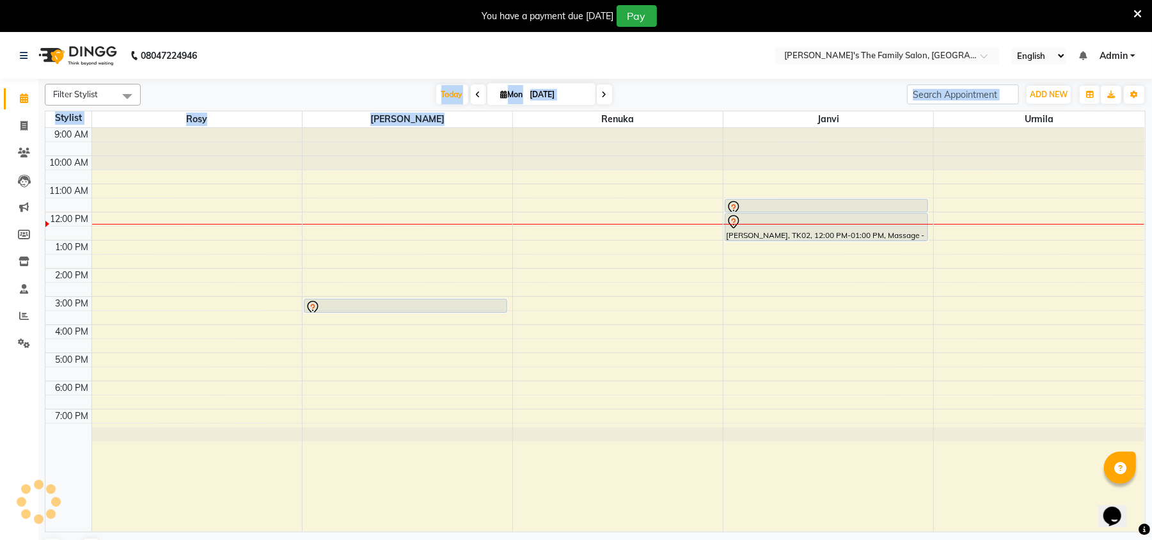
drag, startPoint x: 661, startPoint y: 90, endPoint x: 395, endPoint y: 122, distance: 268.0
click at [395, 122] on div "Filter Stylist Select All Rosy [PERSON_NAME] [PERSON_NAME] [PERSON_NAME] [PERSO…" at bounding box center [595, 323] width 1101 height 488
click at [22, 93] on icon at bounding box center [24, 98] width 8 height 10
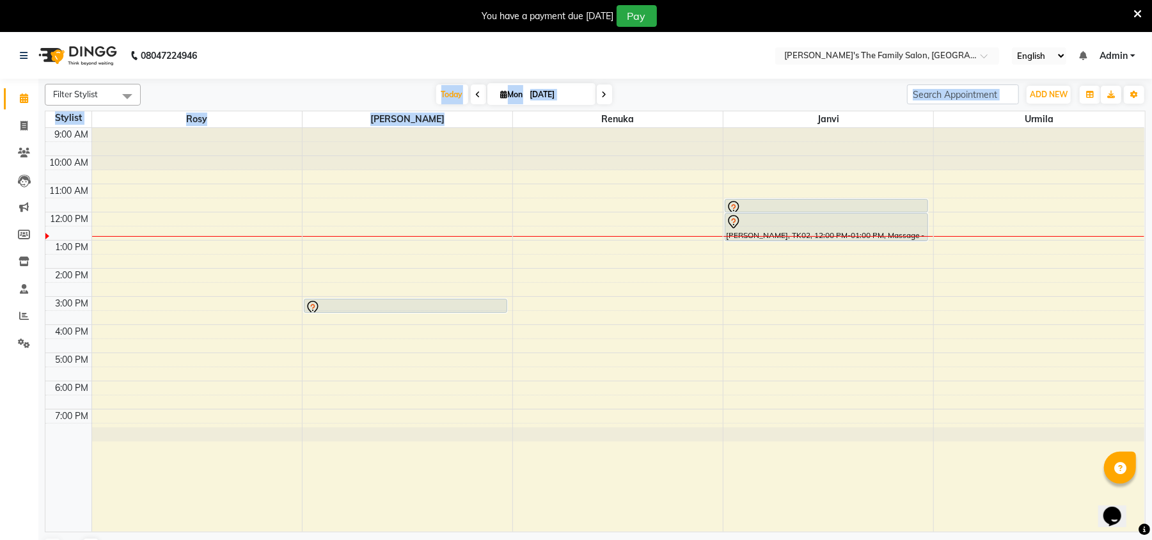
scroll to position [32, 0]
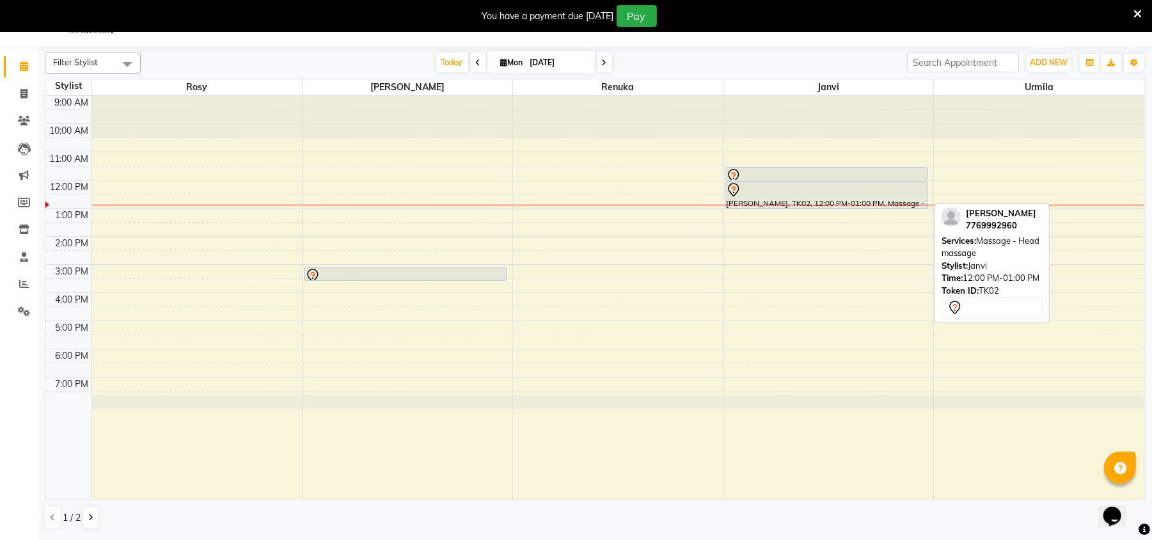
click at [772, 194] on div at bounding box center [826, 189] width 201 height 15
select select "7"
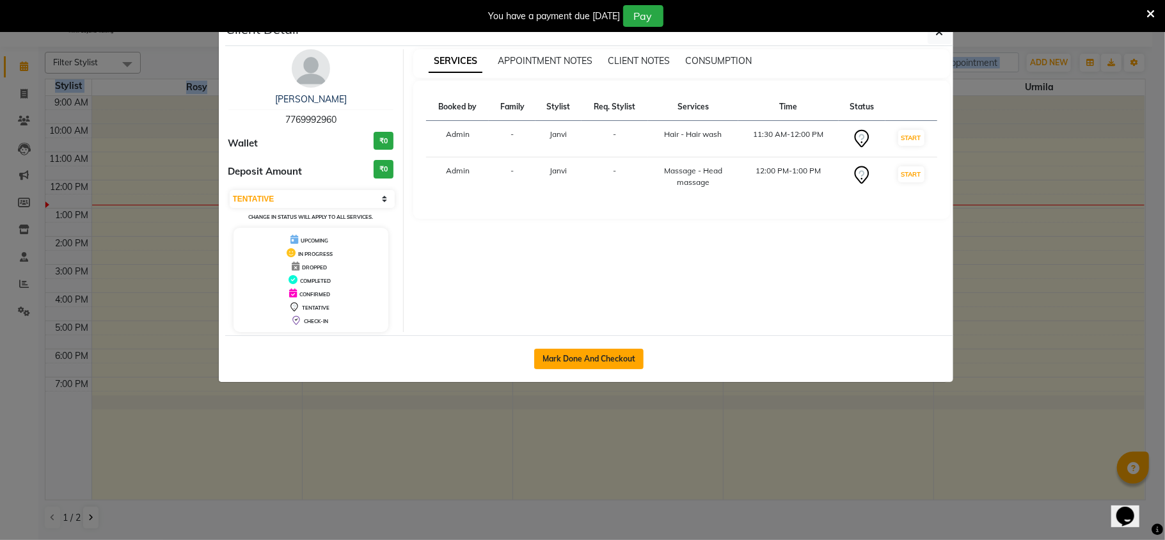
click at [583, 357] on button "Mark Done And Checkout" at bounding box center [588, 359] width 109 height 20
select select "6537"
select select "service"
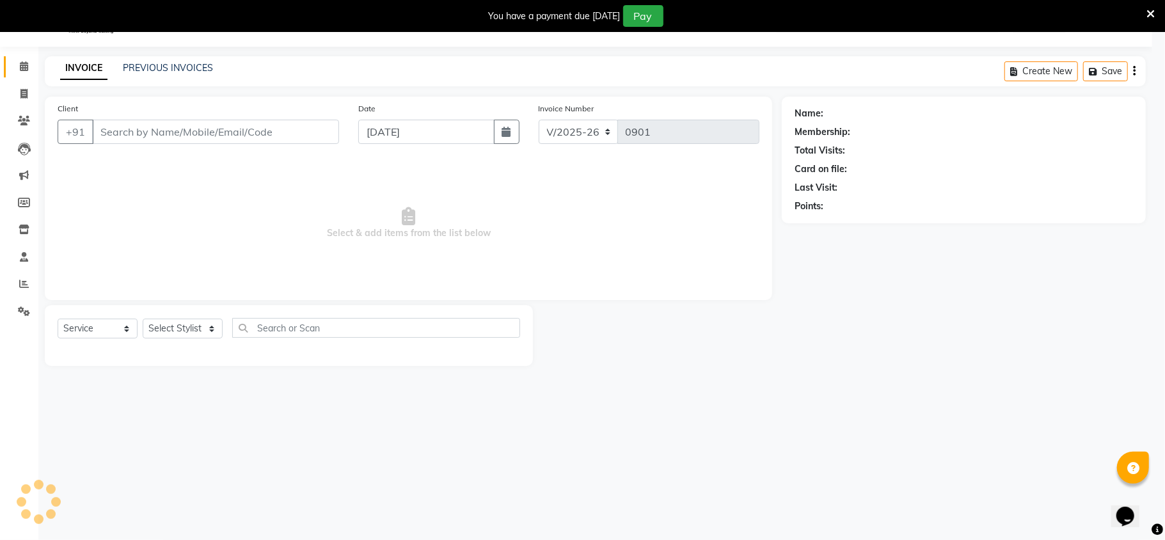
select select "3"
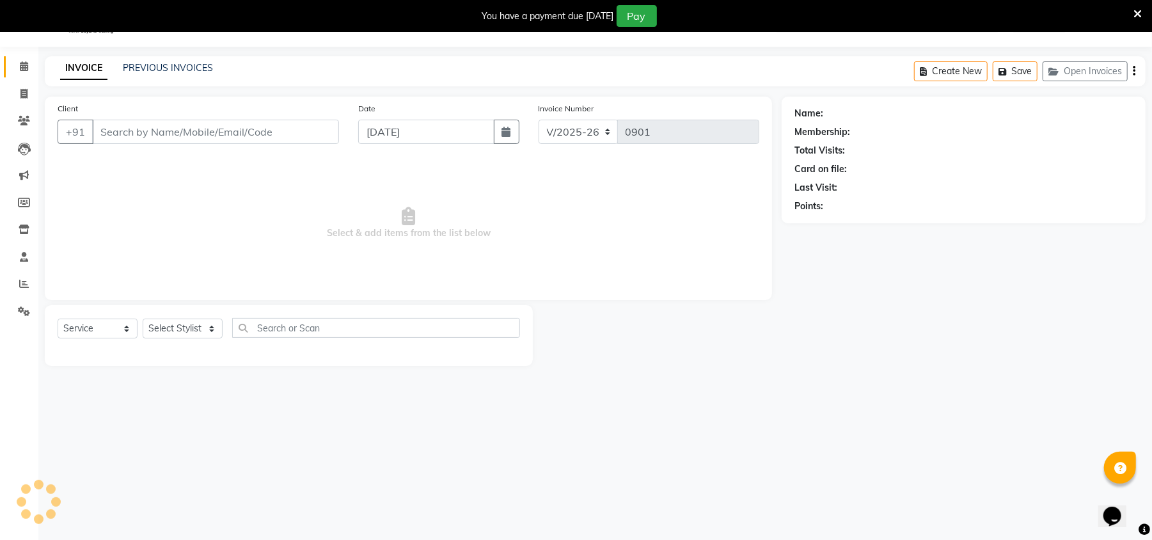
type input "7769992960"
select select "50503"
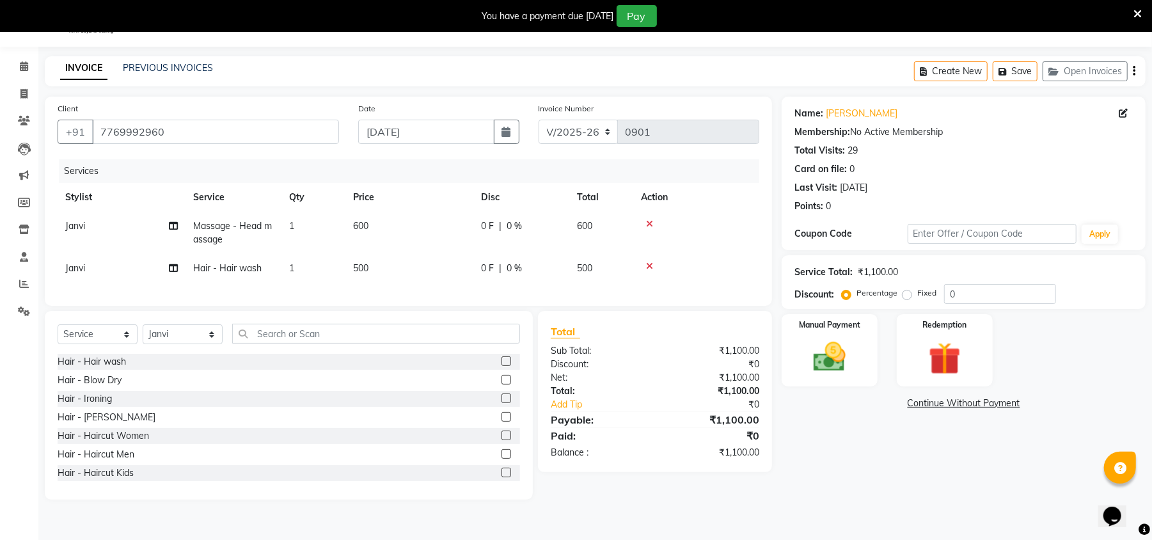
click at [376, 226] on td "600" at bounding box center [409, 233] width 128 height 42
select select "50503"
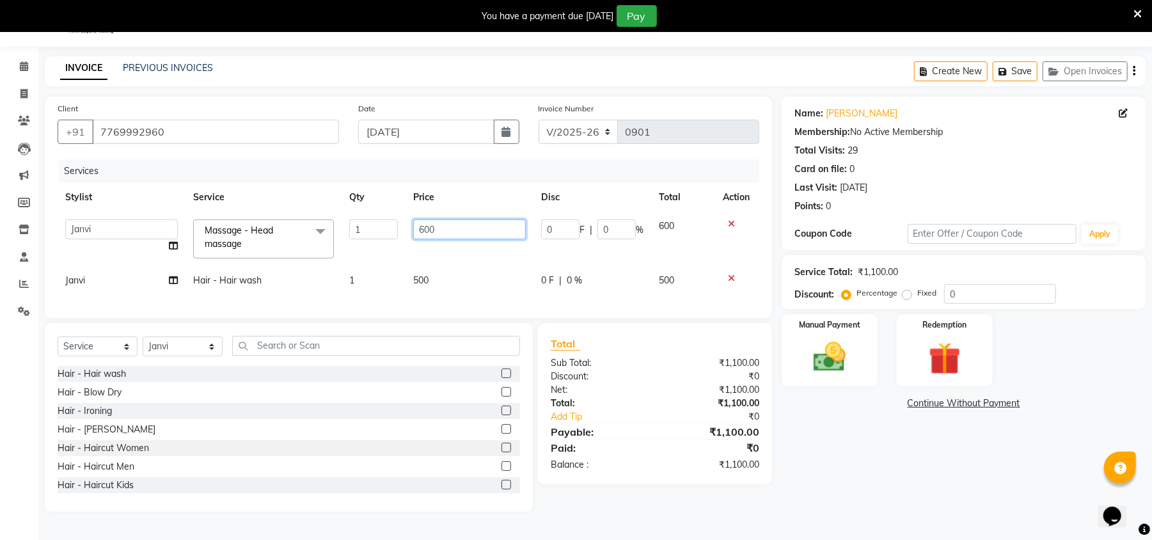
click at [471, 234] on input "600" at bounding box center [469, 229] width 113 height 20
type input "6"
type input "5"
type input "450"
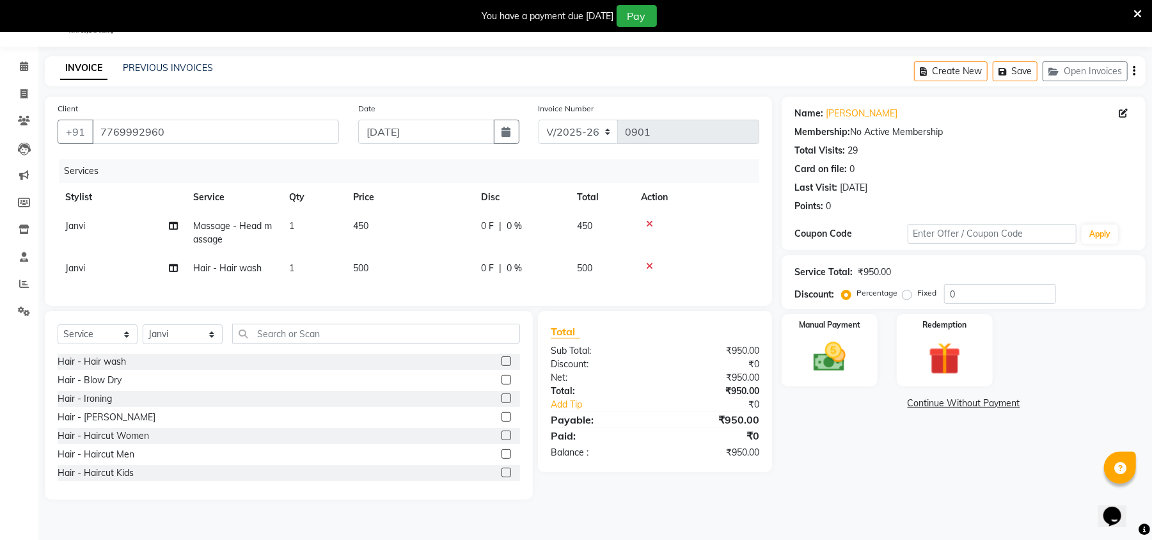
click at [430, 282] on div "Services Stylist Service Qty Price Disc Total Action [PERSON_NAME] Massage - He…" at bounding box center [409, 226] width 702 height 134
click at [375, 266] on td "500" at bounding box center [409, 268] width 128 height 29
select select "50503"
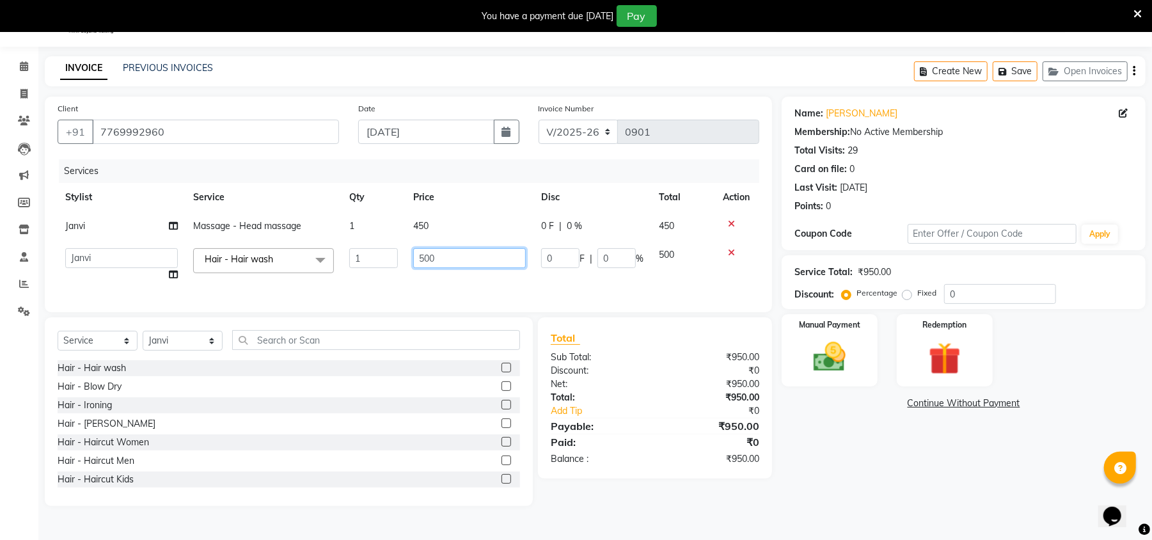
click at [444, 255] on input "500" at bounding box center [469, 258] width 113 height 20
type input "5"
type input "450"
click at [868, 462] on div "Name: [PERSON_NAME] Membership: No Active Membership Total Visits: 29 Card on f…" at bounding box center [969, 301] width 374 height 409
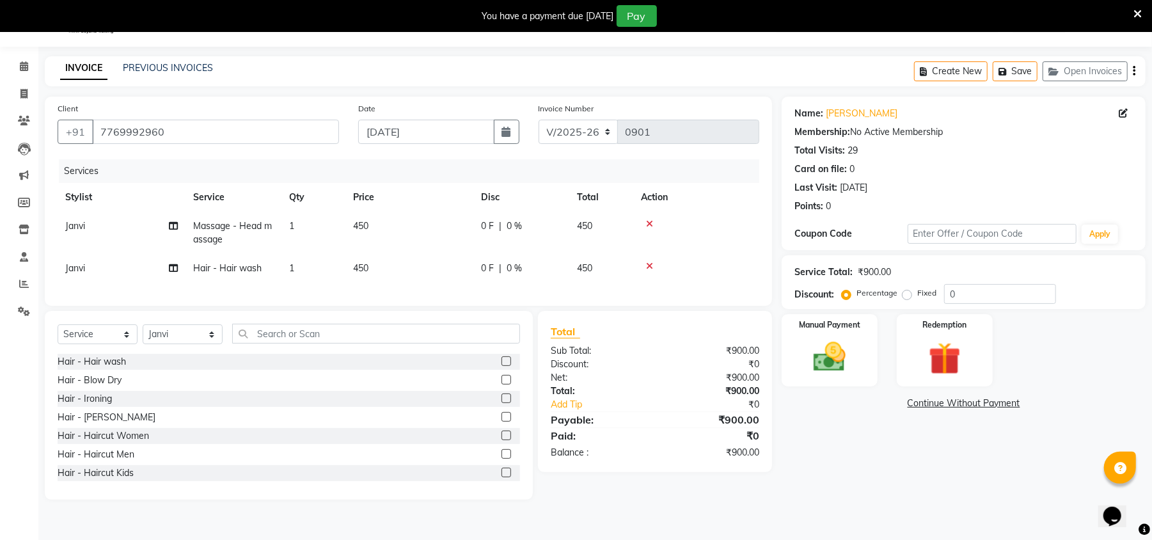
click at [75, 262] on span "Janvi" at bounding box center [75, 268] width 20 height 12
select select "50503"
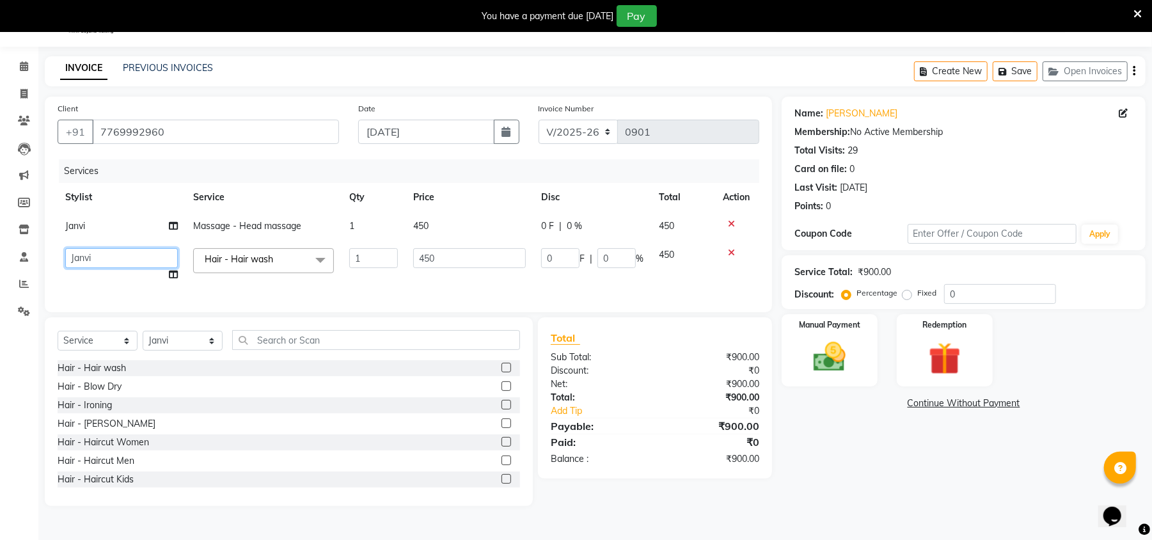
click at [75, 262] on select "[PERSON_NAME] [PERSON_NAME] Renuka Rosy [PERSON_NAME] [PERSON_NAME]" at bounding box center [121, 258] width 113 height 20
select select "50502"
click at [853, 361] on img at bounding box center [829, 357] width 55 height 39
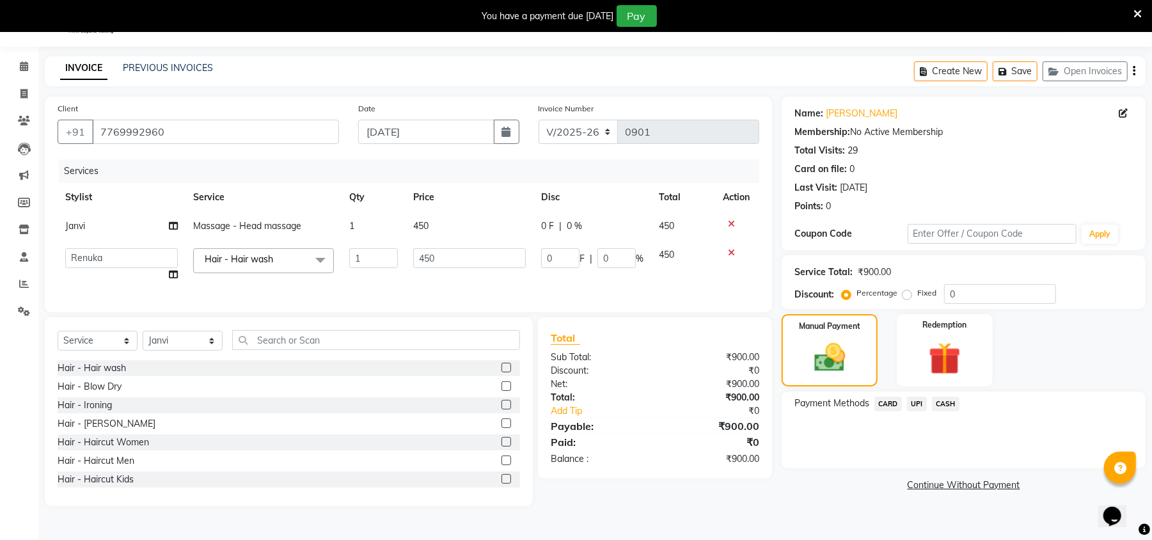
click at [919, 402] on span "UPI" at bounding box center [917, 404] width 20 height 15
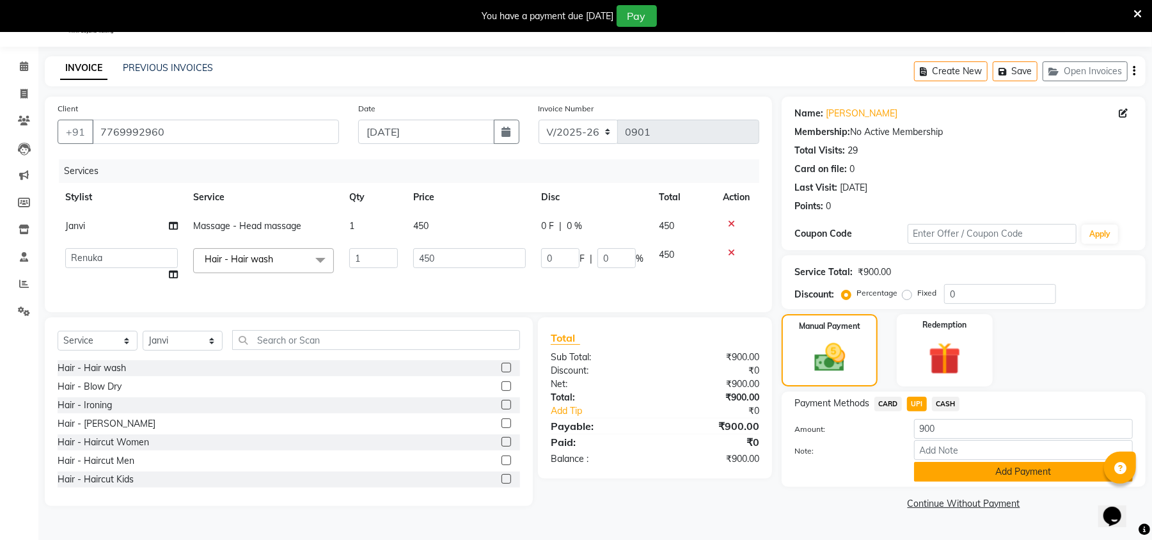
click at [978, 475] on button "Add Payment" at bounding box center [1023, 472] width 219 height 20
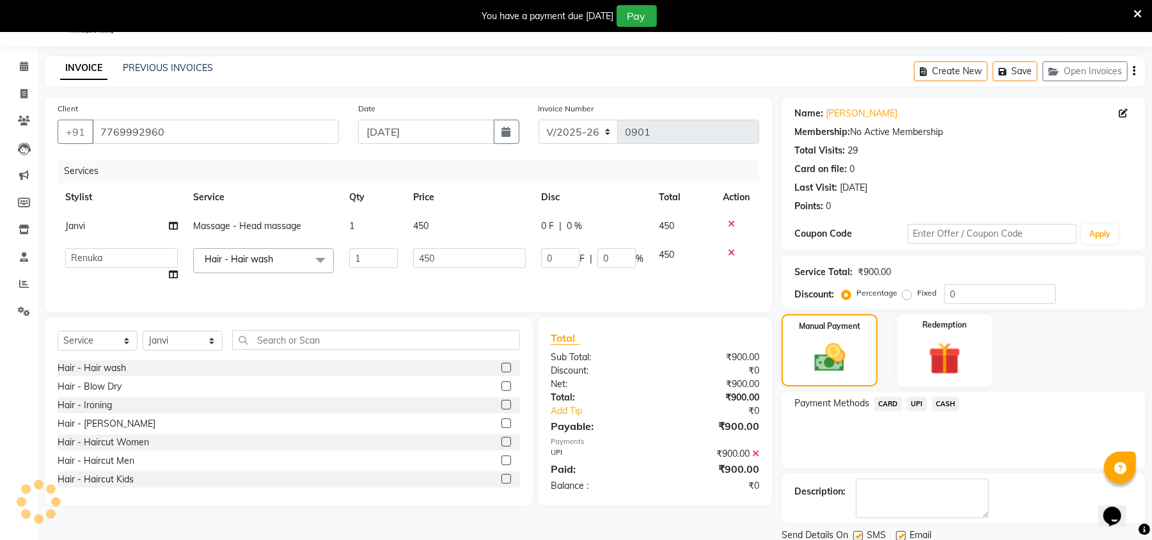
scroll to position [79, 0]
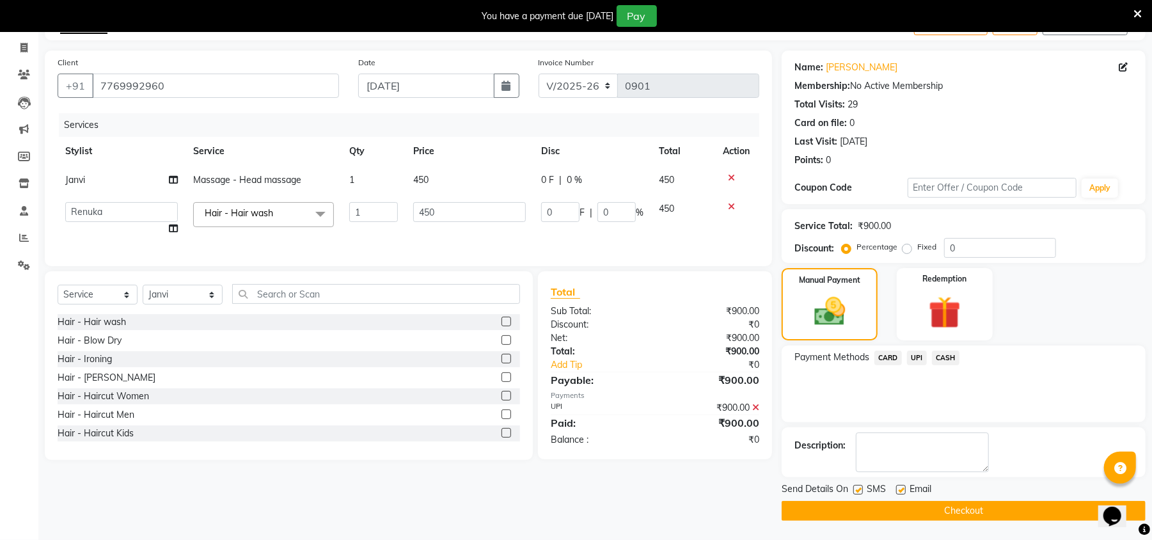
click at [912, 512] on button "Checkout" at bounding box center [964, 511] width 364 height 20
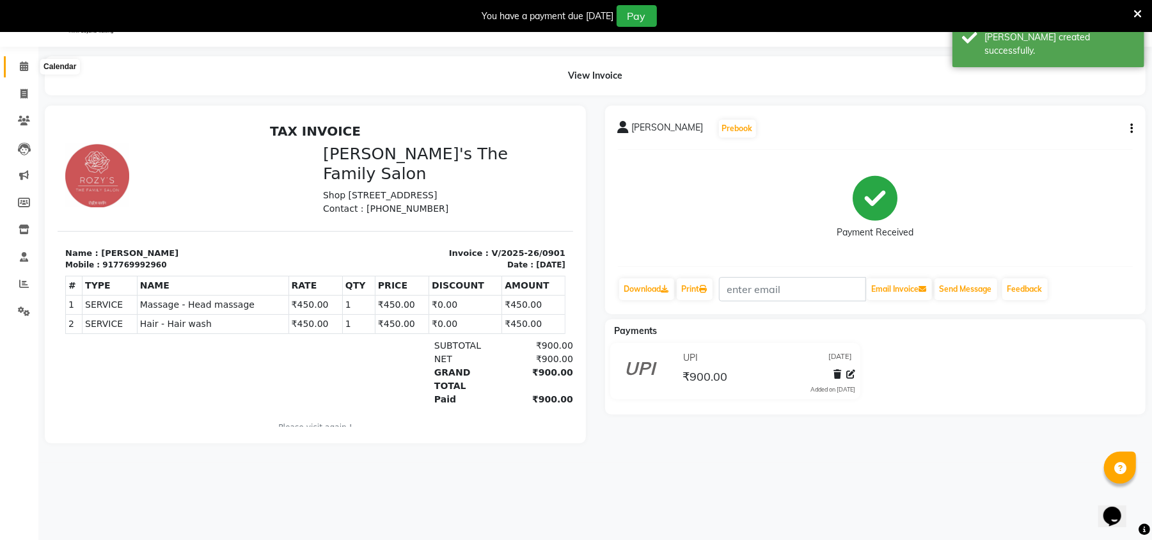
click at [19, 72] on span at bounding box center [24, 67] width 22 height 15
